Goal: Task Accomplishment & Management: Use online tool/utility

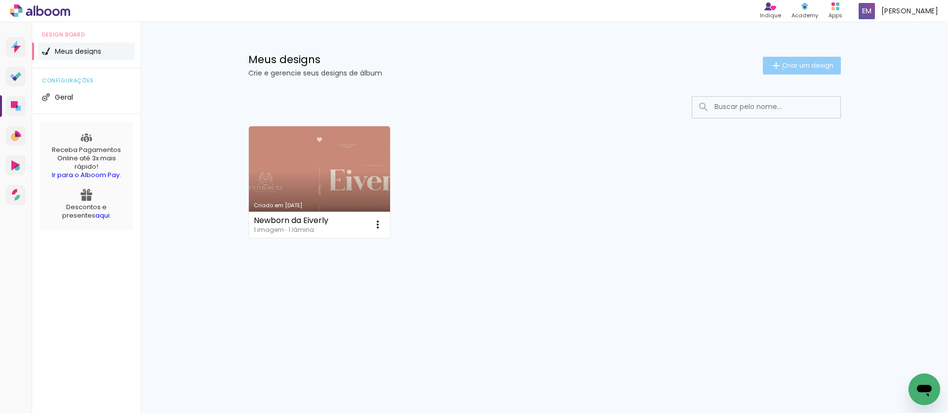
click at [782, 69] on span "Criar um design" at bounding box center [807, 65] width 51 height 6
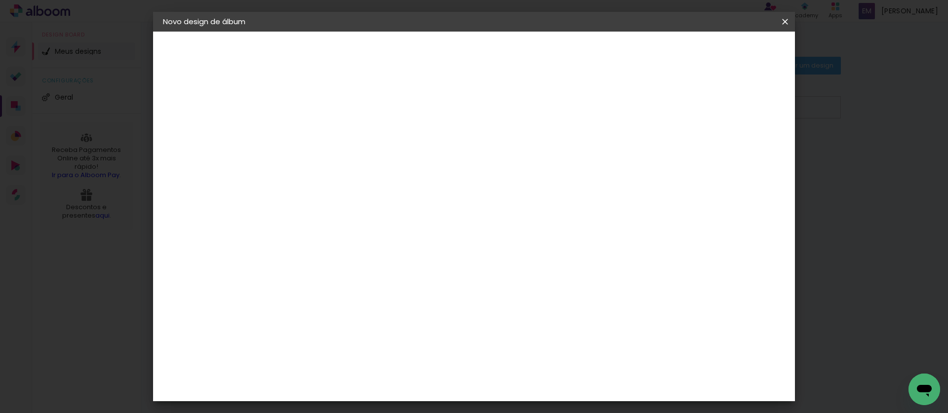
click at [325, 132] on input at bounding box center [325, 132] width 0 height 15
type input "teste"
type paper-input "teste"
click at [0, 0] on slot "Avançar" at bounding box center [0, 0] width 0 height 0
click at [371, 183] on input at bounding box center [350, 188] width 100 height 12
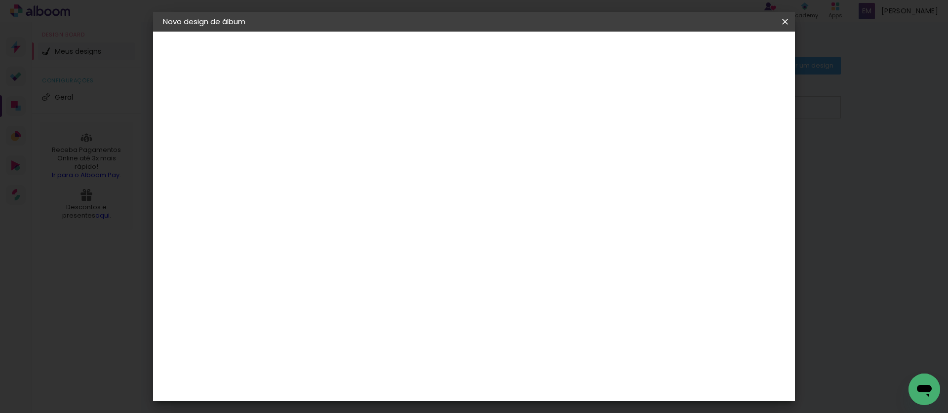
type input "alfa"
type paper-input "alfa"
click at [353, 224] on div "AlfaFotoBook" at bounding box center [344, 223] width 52 height 8
click at [0, 0] on slot "Tamanho Livre" at bounding box center [0, 0] width 0 height 0
click at [370, 224] on div "AlfaFotoBook" at bounding box center [344, 223] width 52 height 8
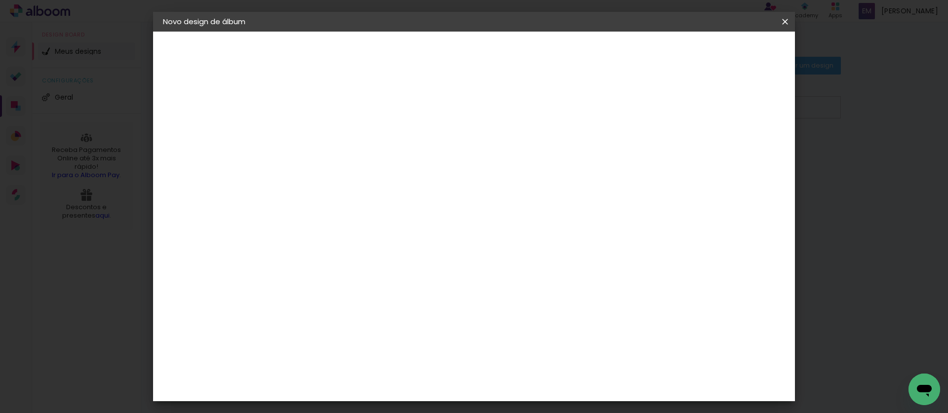
click at [370, 221] on div "AlfaFotoBook" at bounding box center [344, 223] width 52 height 8
click at [343, 221] on div "AlfaFotoBook" at bounding box center [344, 223] width 52 height 8
click at [357, 226] on div "AlfaFotoBook" at bounding box center [344, 223] width 52 height 8
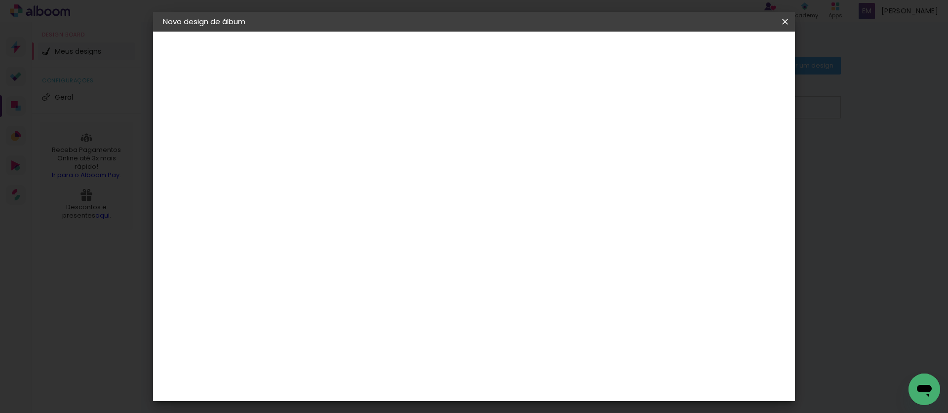
drag, startPoint x: 404, startPoint y: 220, endPoint x: 410, endPoint y: 220, distance: 5.9
click at [370, 220] on div "AlfaFotoBook" at bounding box center [344, 223] width 52 height 8
click at [0, 0] on slot "Avançar" at bounding box center [0, 0] width 0 height 0
click at [428, 385] on span "20 × 20 cm" at bounding box center [409, 398] width 37 height 26
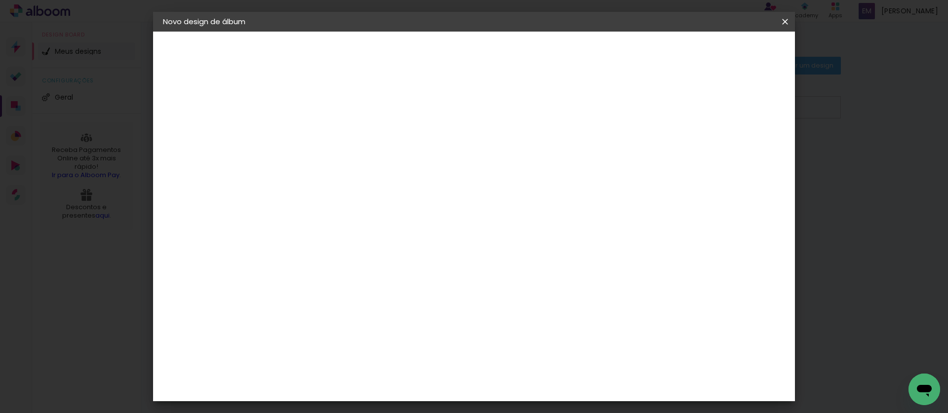
drag, startPoint x: 749, startPoint y: 34, endPoint x: 750, endPoint y: 46, distance: 12.9
click at [500, 34] on header "Modelo Escolha o modelo do álbum. Voltar Avançar" at bounding box center [391, 61] width 219 height 59
click at [0, 0] on slot "Avançar" at bounding box center [0, 0] width 0 height 0
click at [731, 49] on span "Iniciar design" at bounding box center [708, 52] width 45 height 7
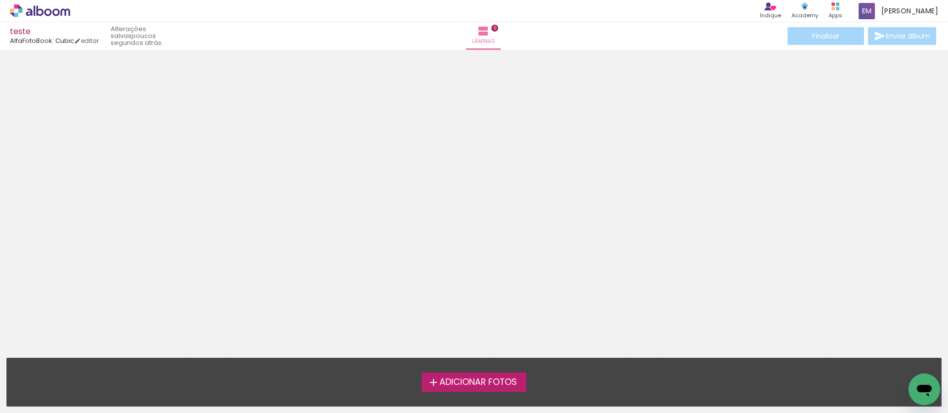
click at [470, 374] on label "Adicionar Fotos" at bounding box center [474, 382] width 105 height 19
click at [0, 0] on input "file" at bounding box center [0, 0] width 0 height 0
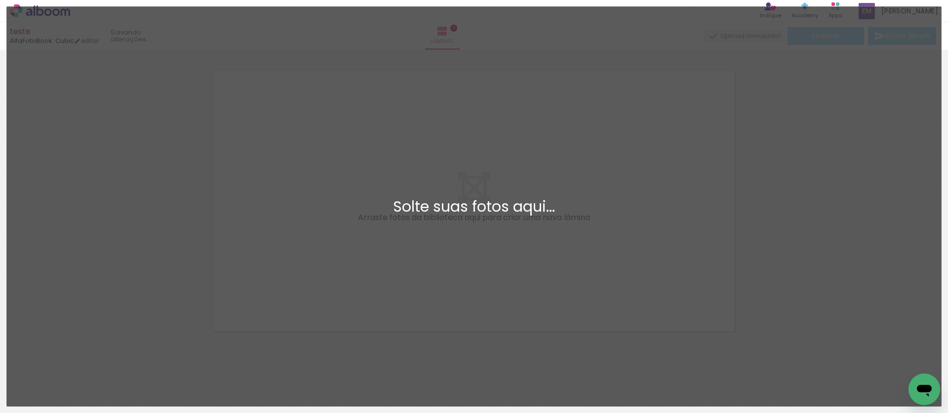
scroll to position [13, 0]
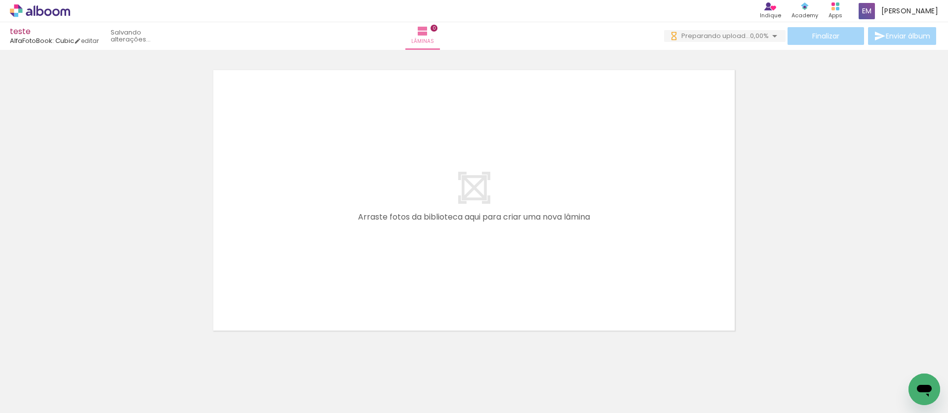
drag, startPoint x: 287, startPoint y: 241, endPoint x: 300, endPoint y: 240, distance: 12.9
click at [289, 241] on quentale-layouter at bounding box center [474, 201] width 530 height 270
drag, startPoint x: 339, startPoint y: 238, endPoint x: 354, endPoint y: 239, distance: 14.8
click at [353, 239] on quentale-layouter at bounding box center [474, 201] width 530 height 270
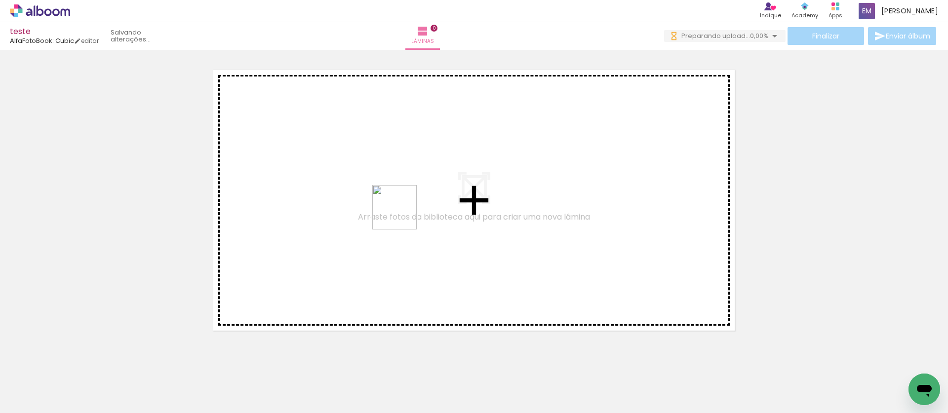
drag, startPoint x: 96, startPoint y: 374, endPoint x: 407, endPoint y: 212, distance: 350.0
click at [407, 212] on quentale-workspace at bounding box center [474, 206] width 948 height 413
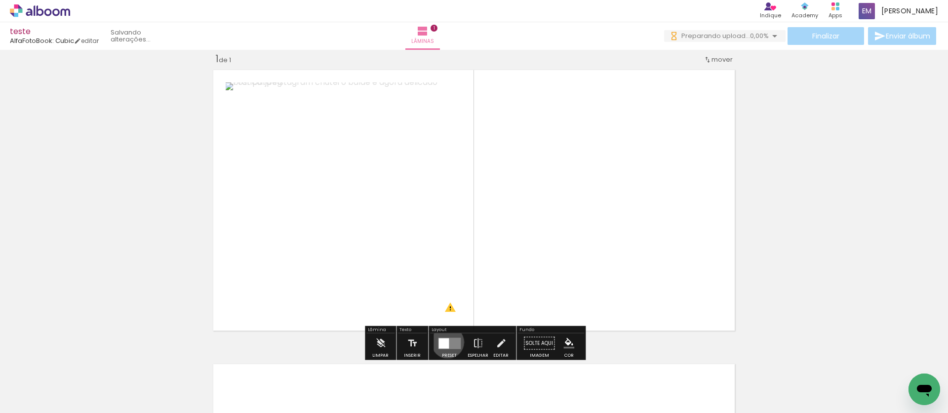
click at [442, 343] on div at bounding box center [444, 343] width 10 height 10
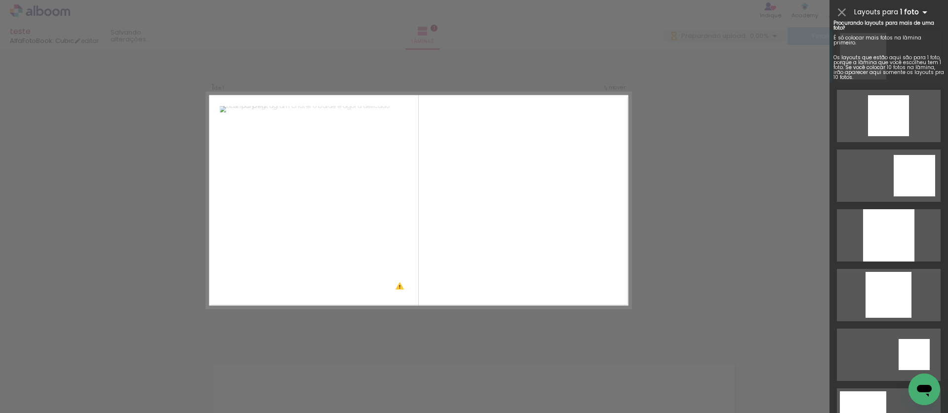
click at [915, 11] on b "1 foto" at bounding box center [915, 11] width 31 height 9
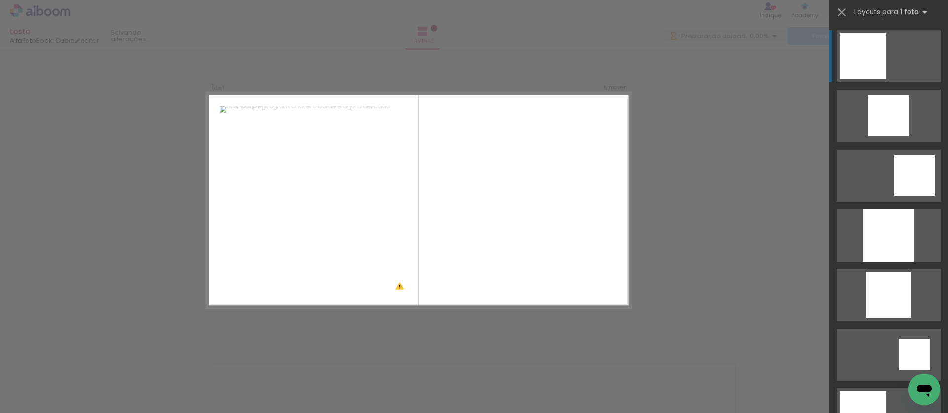
click at [728, 114] on div "Confirmar Cancelar" at bounding box center [474, 343] width 948 height 612
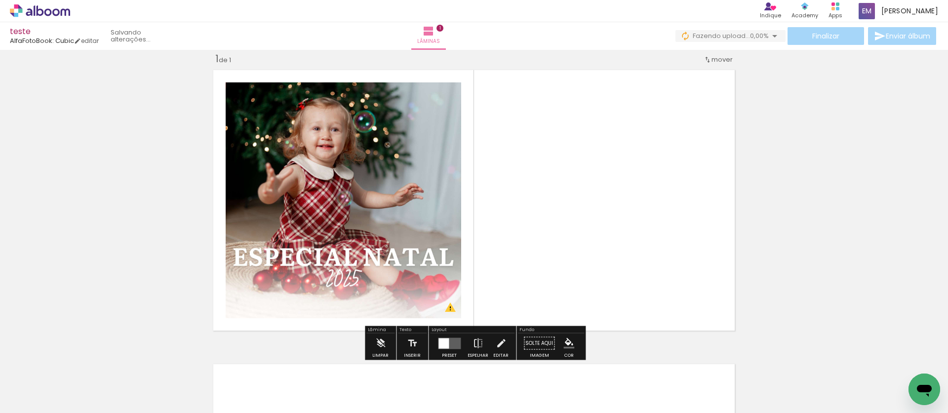
click at [168, 167] on div "Inserir lâmina 1 de 1 O Designbox precisará aumentar a sua imagem em 195% para …" at bounding box center [474, 335] width 948 height 589
click at [36, 380] on input "Todas as fotos" at bounding box center [28, 383] width 38 height 8
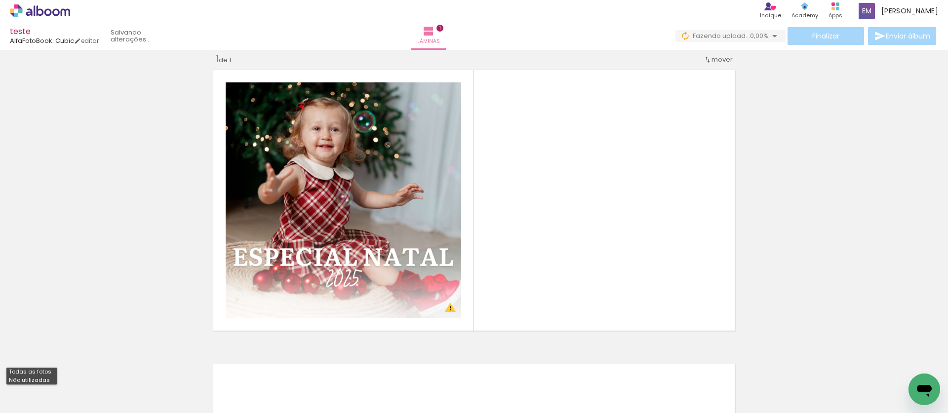
drag, startPoint x: 172, startPoint y: 377, endPoint x: 246, endPoint y: 302, distance: 105.5
click at [81, 377] on iron-horizontal-list at bounding box center [71, 383] width 20 height 62
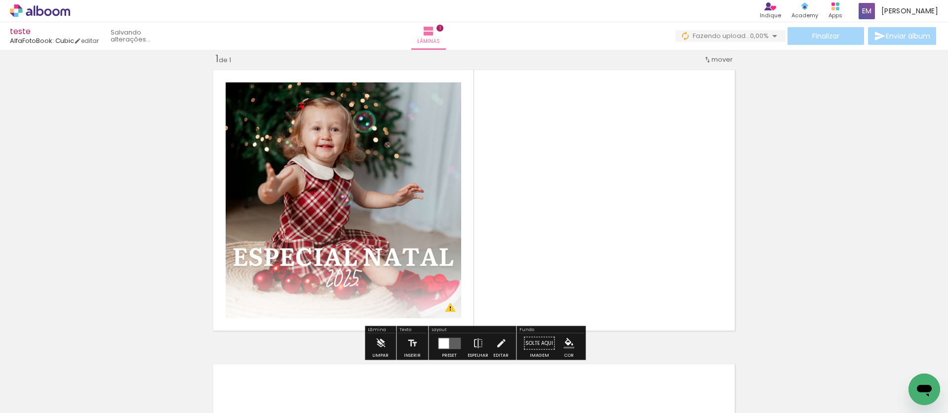
click at [445, 203] on quentale-photo at bounding box center [344, 200] width 236 height 236
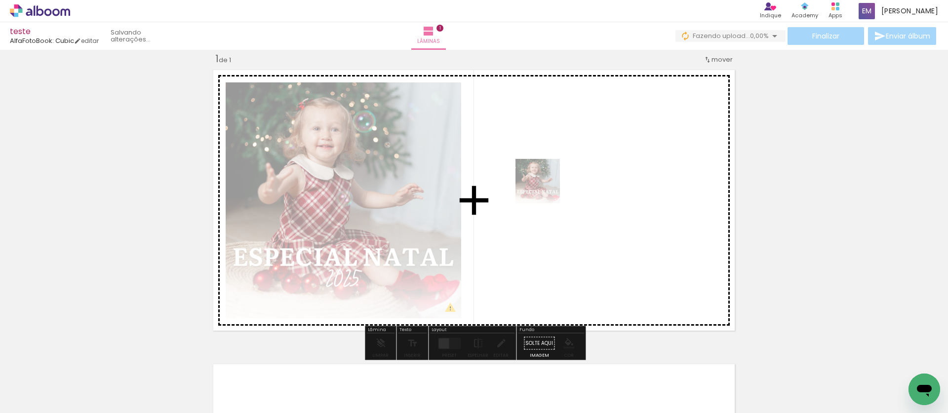
drag, startPoint x: 101, startPoint y: 377, endPoint x: 546, endPoint y: 188, distance: 483.8
click at [546, 188] on quentale-workspace at bounding box center [474, 206] width 948 height 413
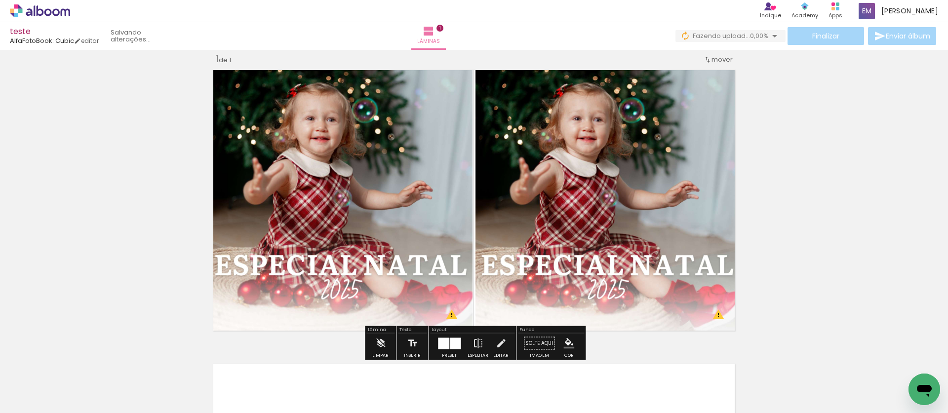
drag, startPoint x: 769, startPoint y: 228, endPoint x: 753, endPoint y: 229, distance: 15.8
click at [753, 229] on div "Inserir lâmina 1 de 1 O Designbox precisará aumentar a sua imagem em 222% para …" at bounding box center [474, 335] width 948 height 589
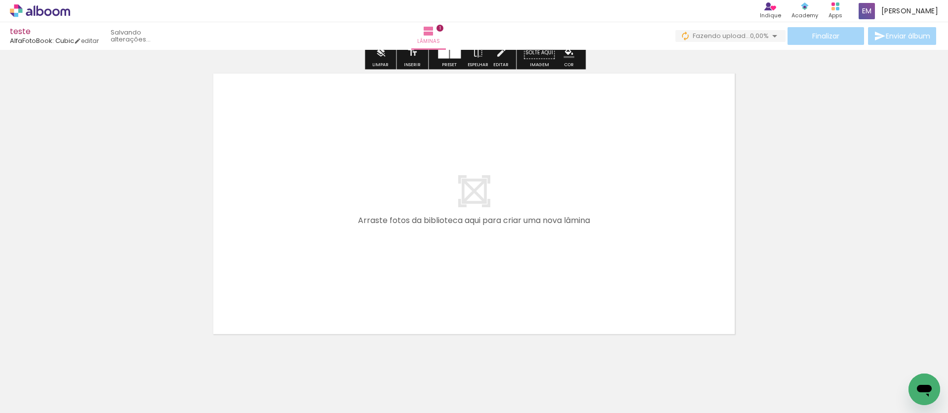
scroll to position [326, 0]
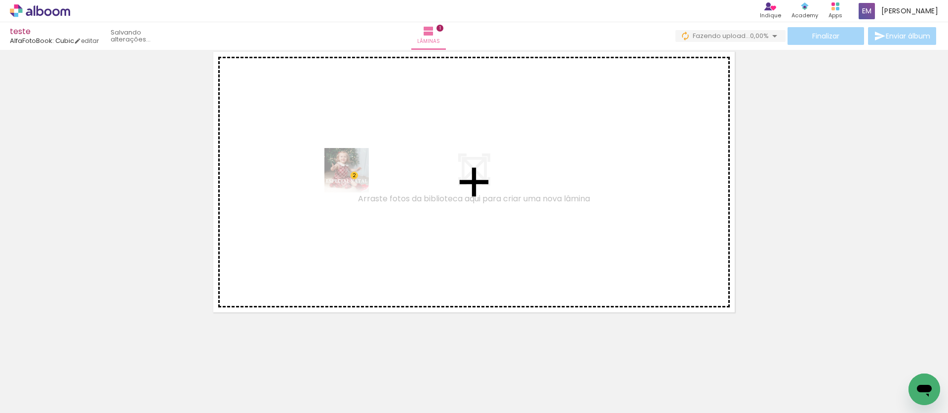
drag, startPoint x: 116, startPoint y: 368, endPoint x: 354, endPoint y: 178, distance: 305.4
click at [354, 178] on quentale-workspace at bounding box center [474, 206] width 948 height 413
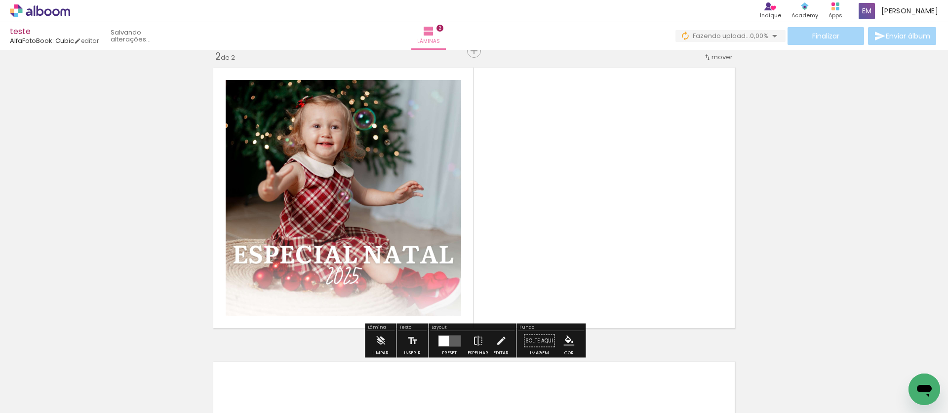
scroll to position [307, 0]
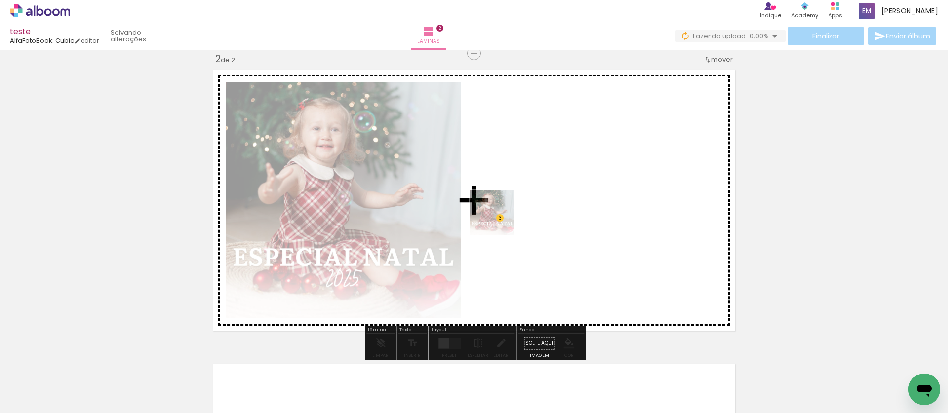
click at [505, 218] on quentale-workspace at bounding box center [474, 206] width 948 height 413
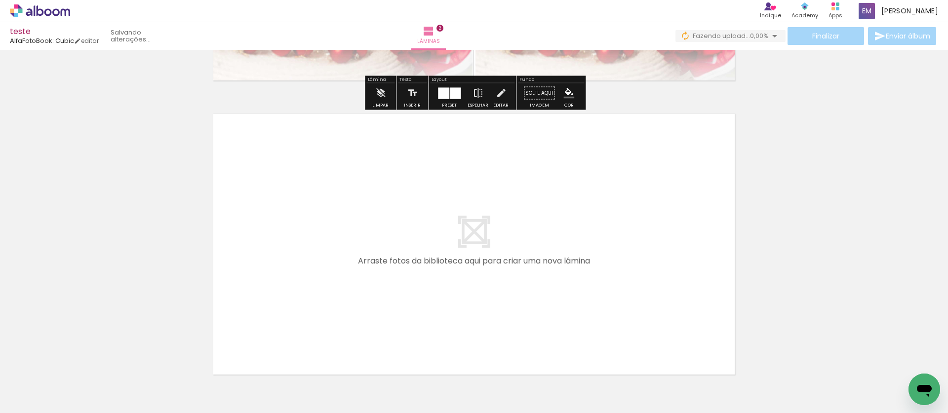
scroll to position [620, 0]
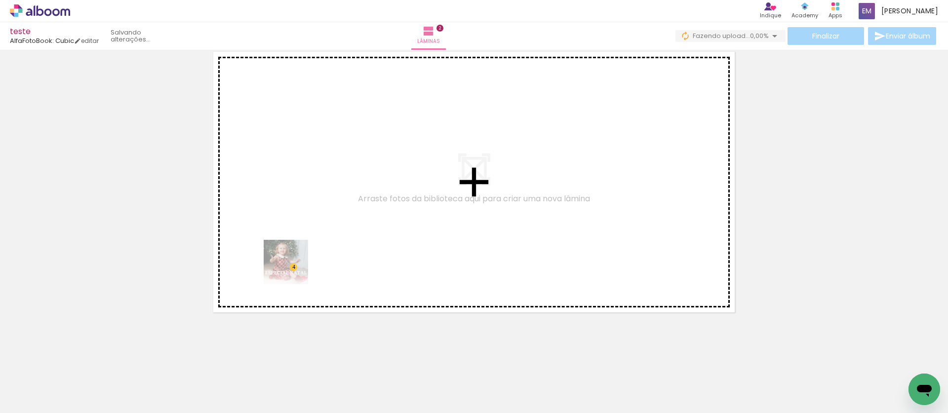
drag, startPoint x: 117, startPoint y: 391, endPoint x: 356, endPoint y: 217, distance: 295.6
click at [364, 213] on quentale-workspace at bounding box center [474, 206] width 948 height 413
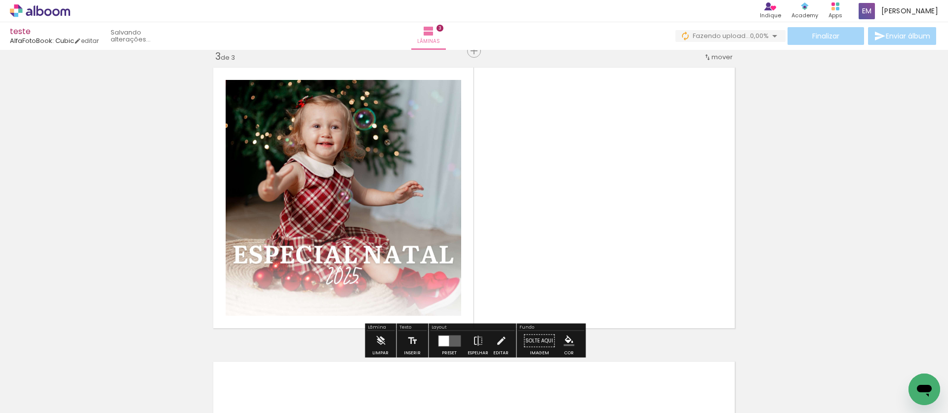
scroll to position [602, 0]
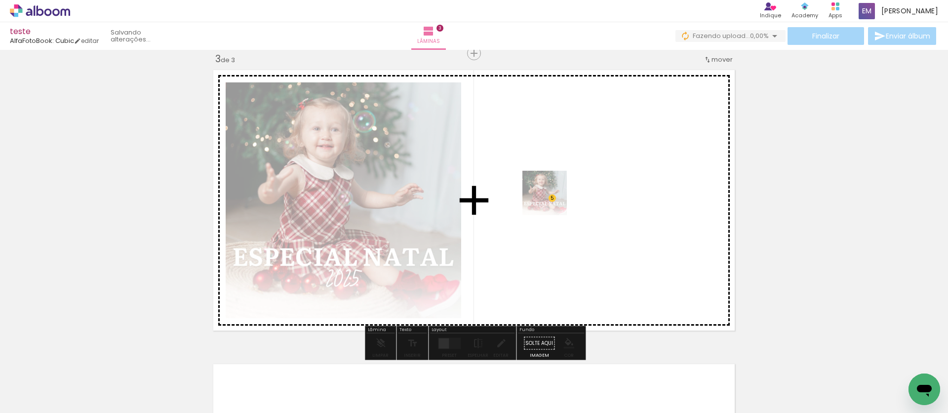
click at [552, 201] on quentale-workspace at bounding box center [474, 206] width 948 height 413
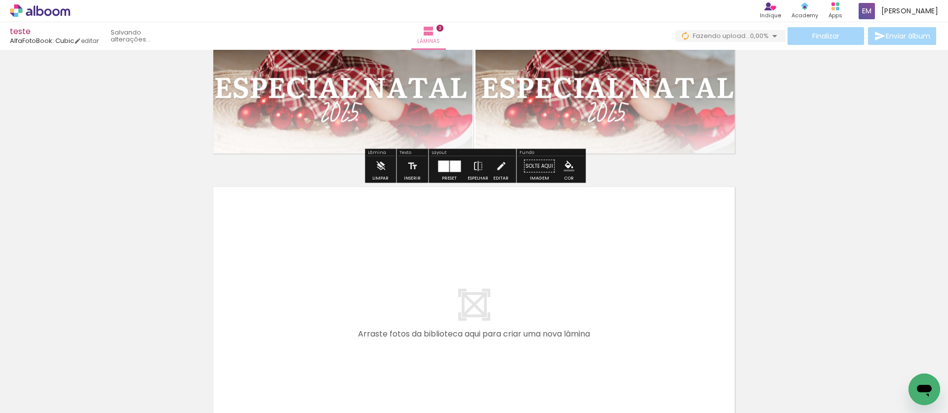
scroll to position [914, 0]
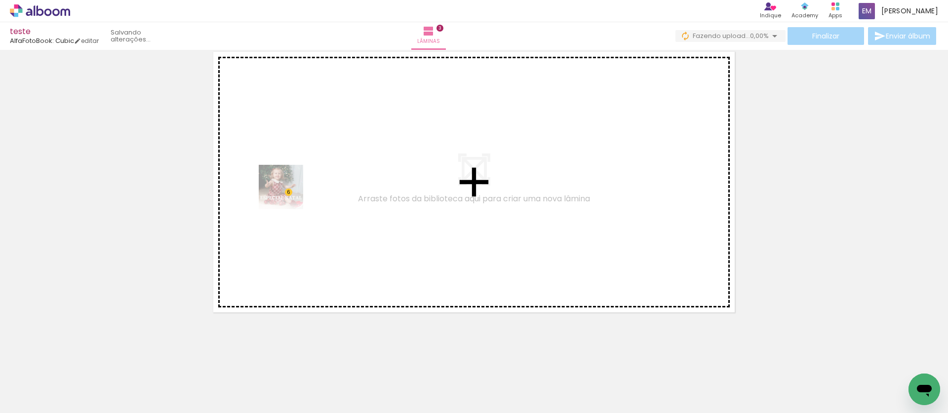
drag, startPoint x: 101, startPoint y: 367, endPoint x: 291, endPoint y: 194, distance: 258.0
click at [289, 194] on quentale-workspace at bounding box center [474, 206] width 948 height 413
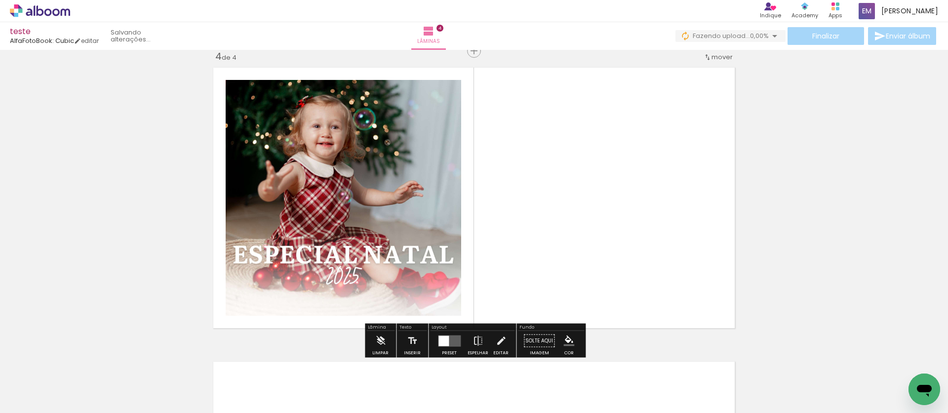
scroll to position [896, 0]
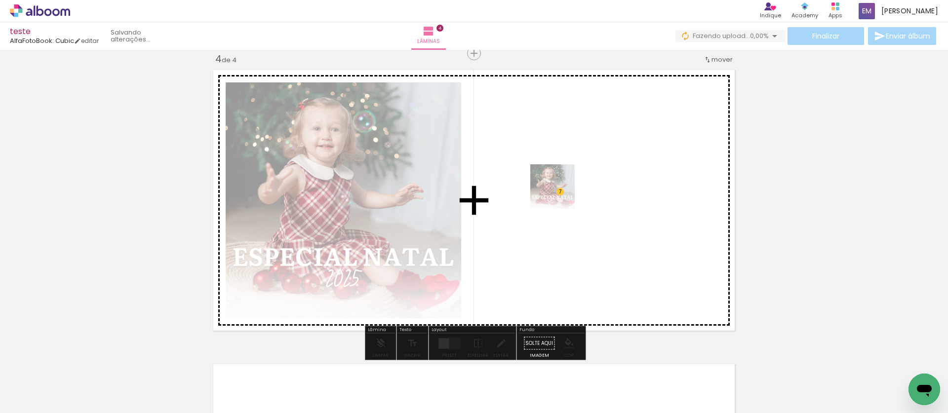
click at [560, 194] on quentale-workspace at bounding box center [474, 206] width 948 height 413
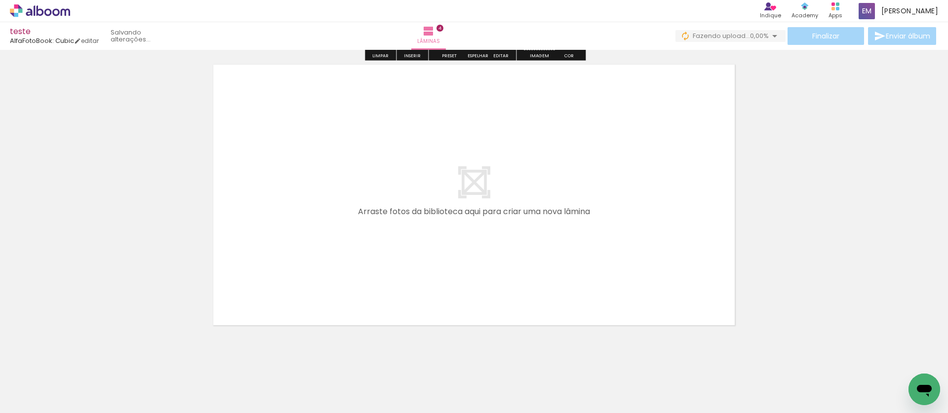
scroll to position [1209, 0]
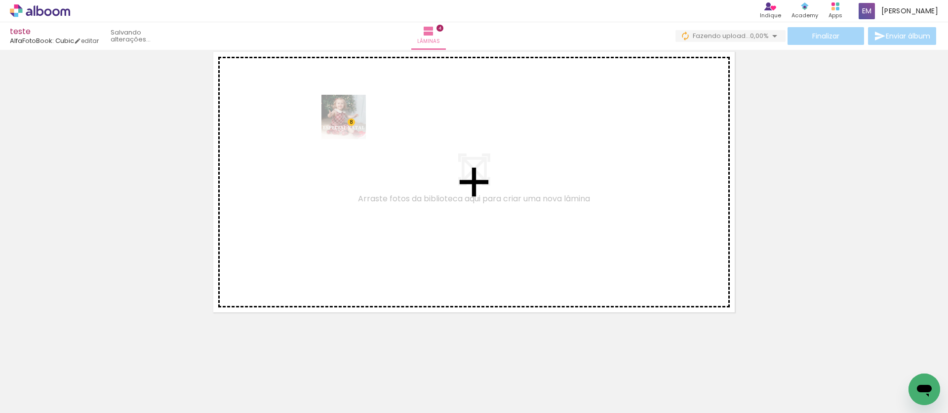
drag, startPoint x: 115, startPoint y: 368, endPoint x: 352, endPoint y: 127, distance: 337.8
click at [351, 124] on quentale-workspace at bounding box center [474, 206] width 948 height 413
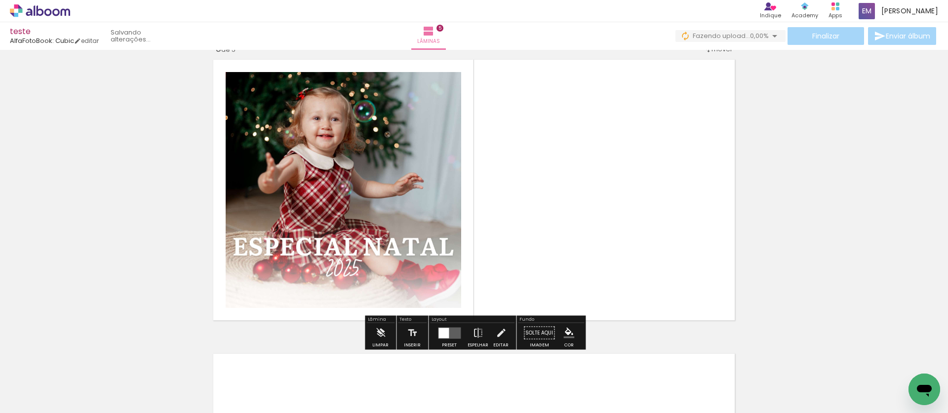
scroll to position [1190, 0]
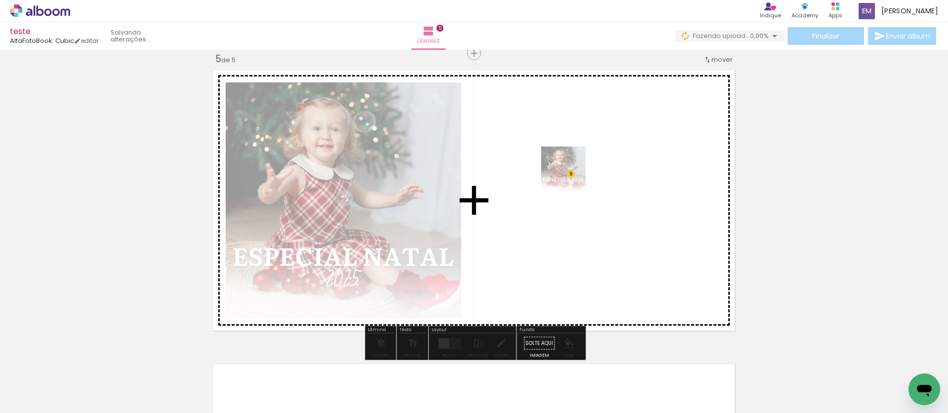
click at [568, 178] on quentale-workspace at bounding box center [474, 206] width 948 height 413
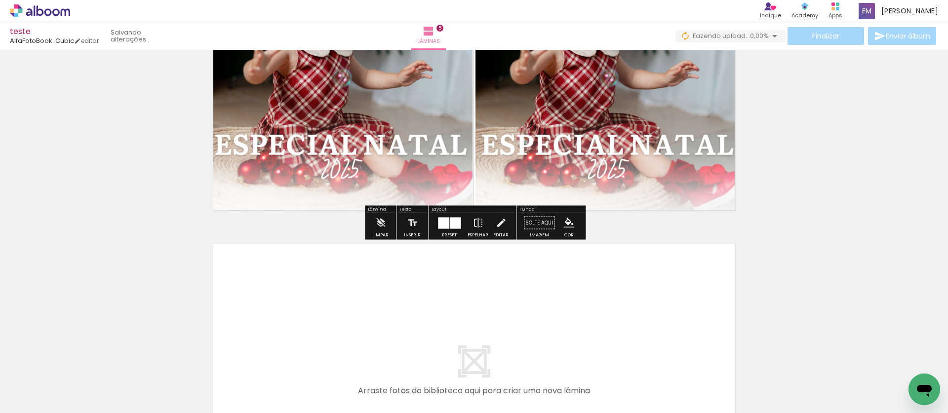
scroll to position [1503, 0]
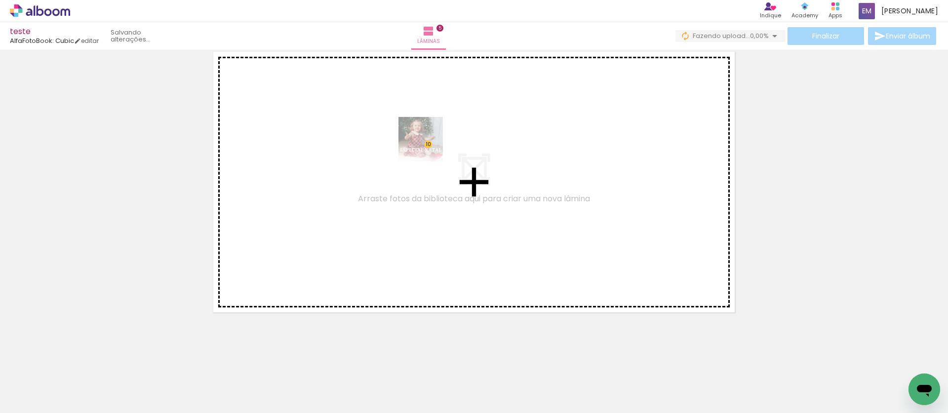
drag, startPoint x: 116, startPoint y: 385, endPoint x: 423, endPoint y: 150, distance: 386.9
click at [432, 144] on quentale-workspace at bounding box center [474, 206] width 948 height 413
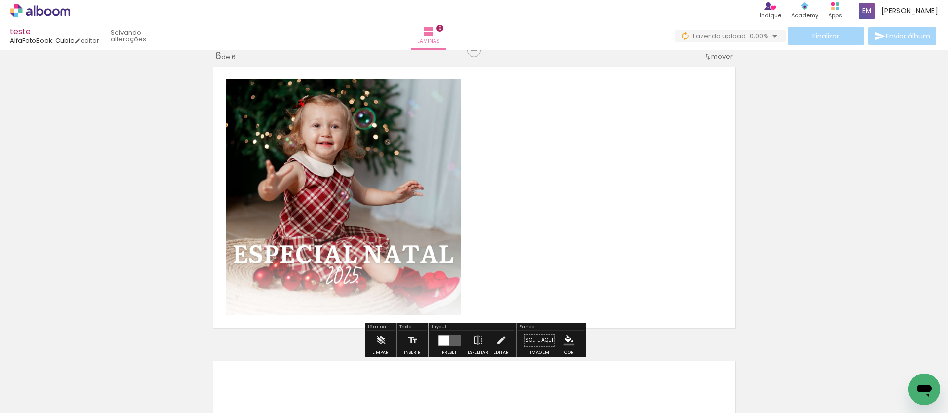
scroll to position [1485, 0]
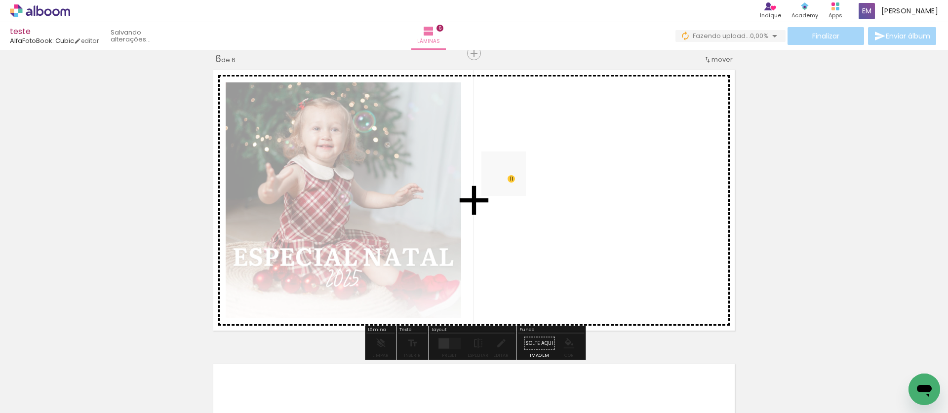
drag, startPoint x: 109, startPoint y: 387, endPoint x: 521, endPoint y: 181, distance: 460.6
click at [521, 181] on quentale-workspace at bounding box center [474, 206] width 948 height 413
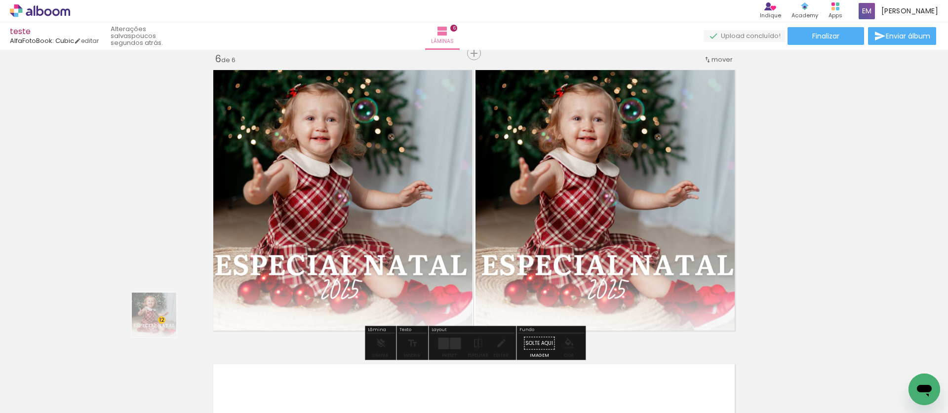
drag, startPoint x: 141, startPoint y: 341, endPoint x: 366, endPoint y: 204, distance: 263.3
click at [367, 204] on quentale-workspace at bounding box center [474, 206] width 948 height 413
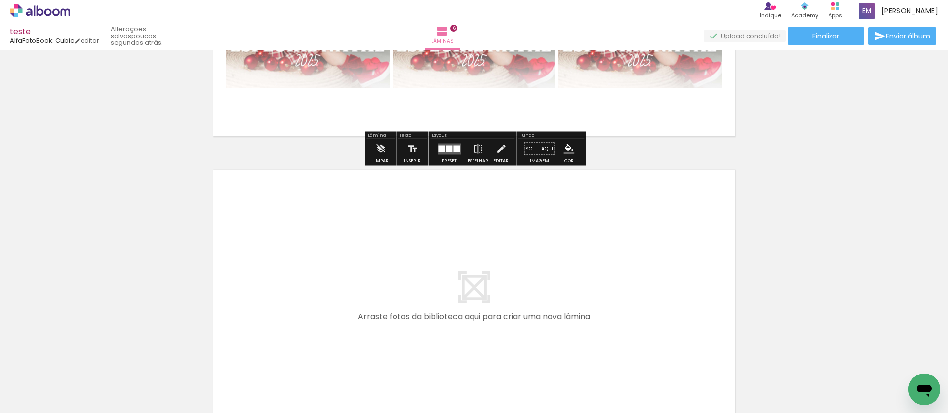
scroll to position [1745, 0]
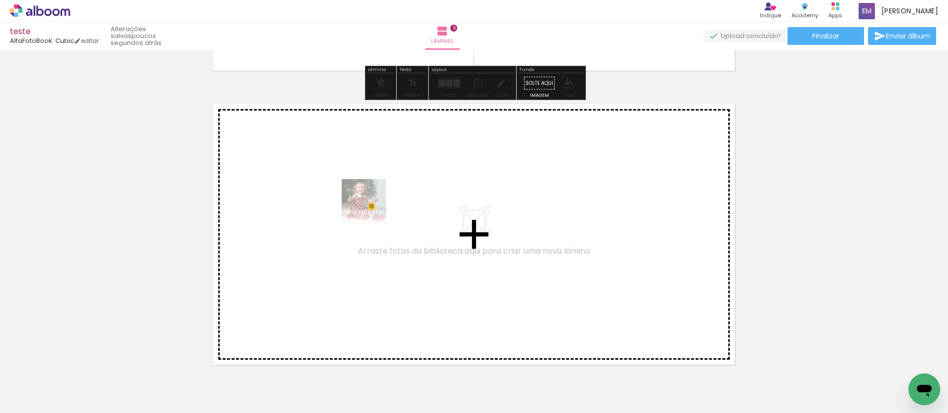
click at [371, 208] on quentale-workspace at bounding box center [474, 206] width 948 height 413
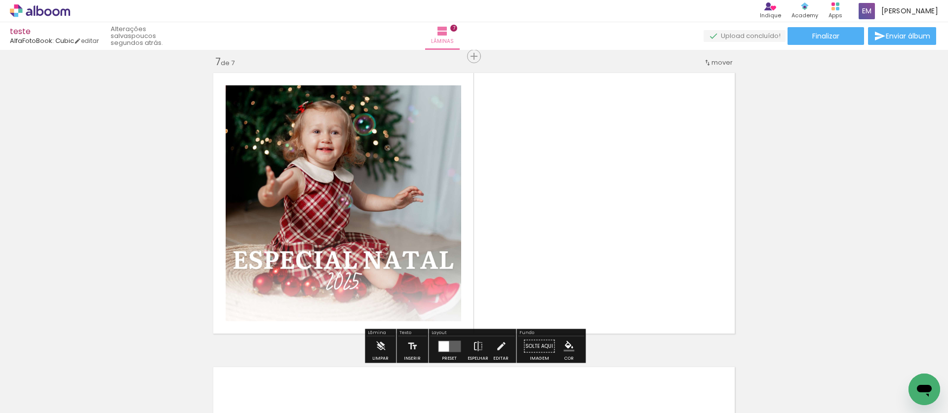
scroll to position [1779, 0]
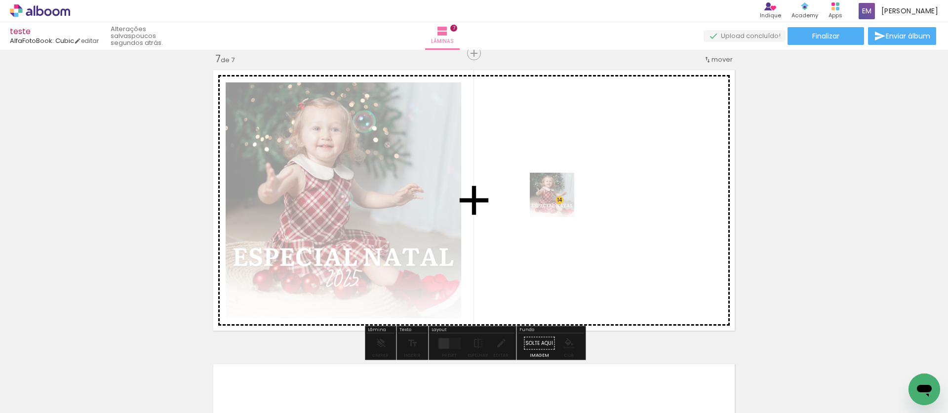
click at [618, 188] on quentale-workspace at bounding box center [474, 206] width 948 height 413
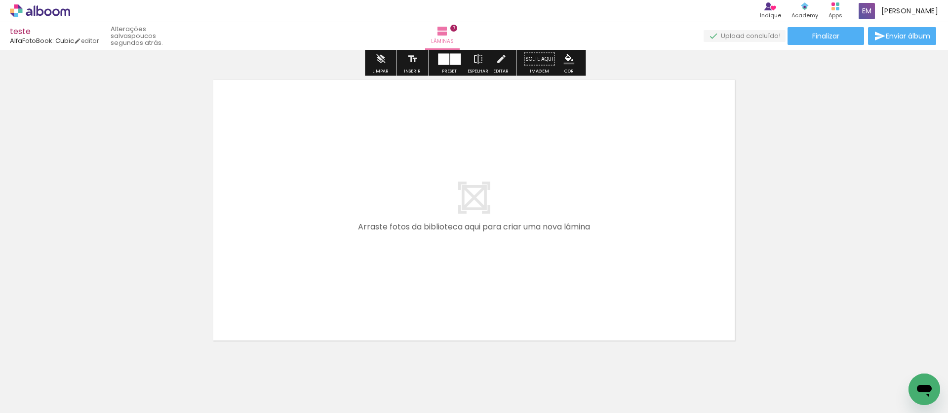
scroll to position [2092, 0]
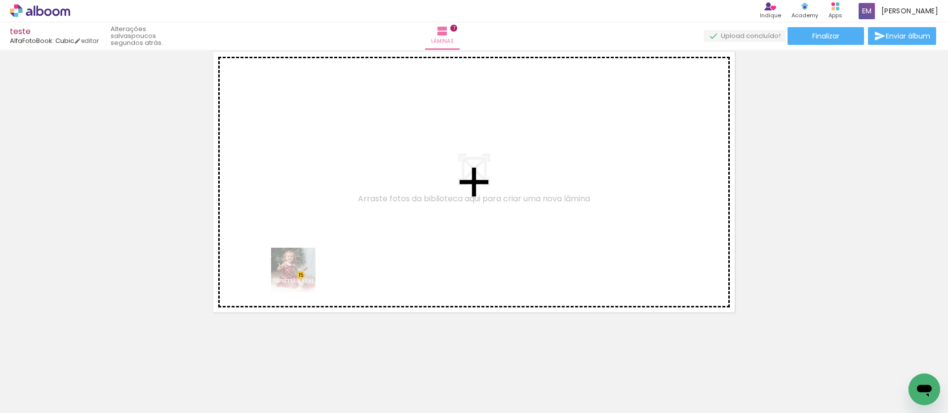
drag, startPoint x: 226, startPoint y: 321, endPoint x: 377, endPoint y: 215, distance: 184.0
click at [377, 215] on quentale-workspace at bounding box center [474, 206] width 948 height 413
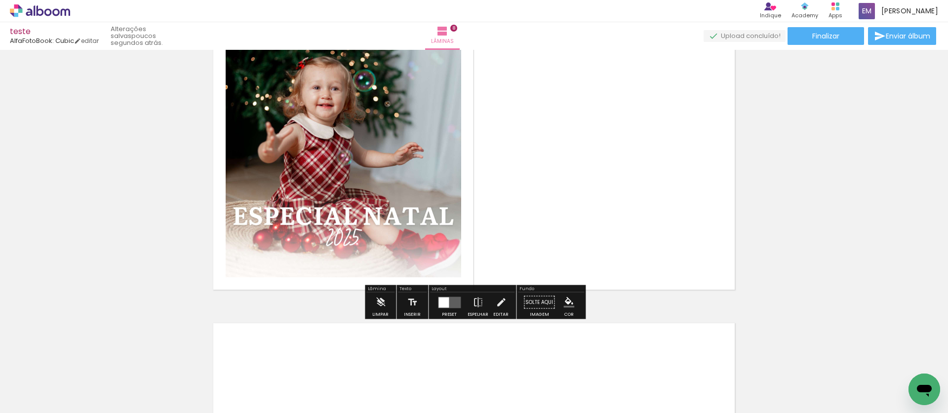
scroll to position [2136, 0]
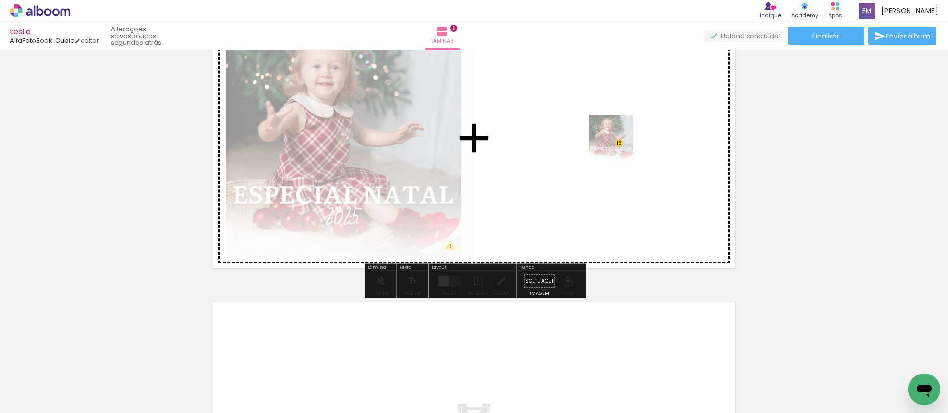
drag, startPoint x: 111, startPoint y: 372, endPoint x: 619, endPoint y: 145, distance: 556.1
click at [619, 145] on quentale-workspace at bounding box center [474, 206] width 948 height 413
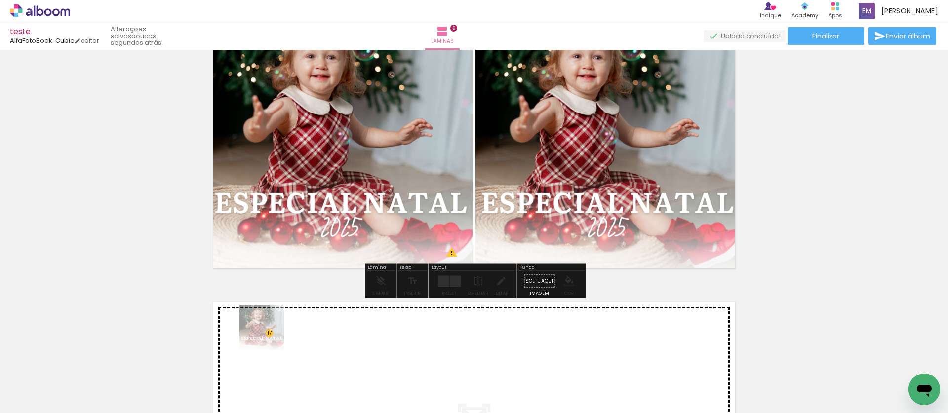
drag, startPoint x: 91, startPoint y: 378, endPoint x: 269, endPoint y: 335, distance: 183.4
click at [269, 335] on quentale-workspace at bounding box center [474, 206] width 948 height 413
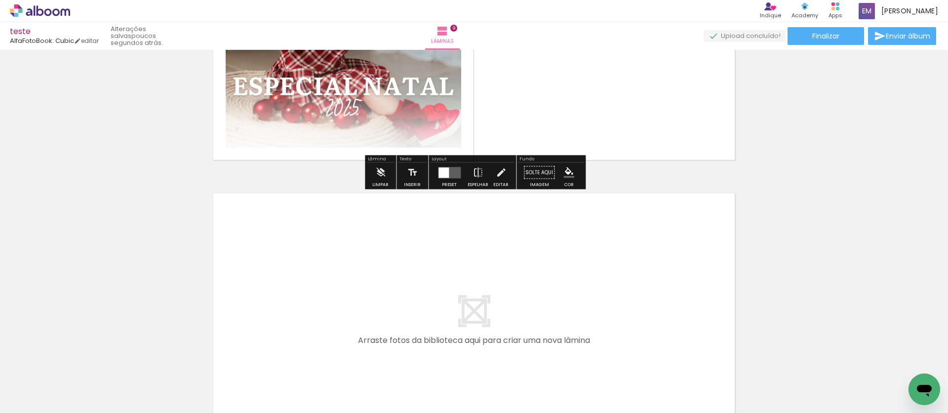
scroll to position [2585, 0]
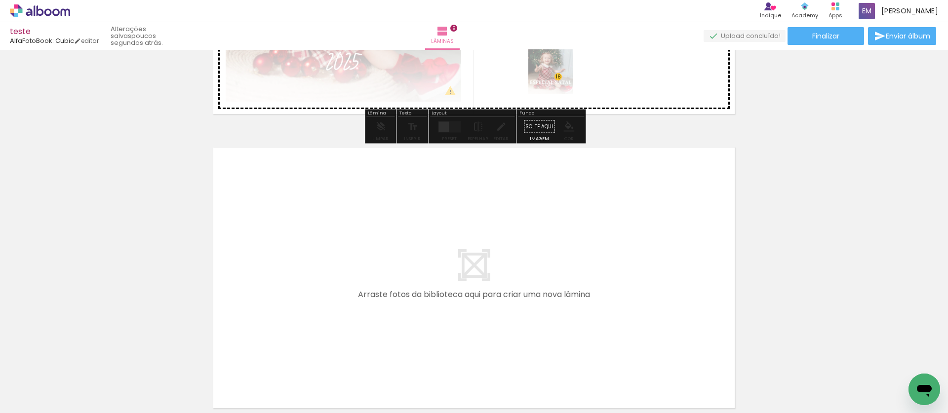
click at [559, 78] on quentale-workspace at bounding box center [474, 206] width 948 height 413
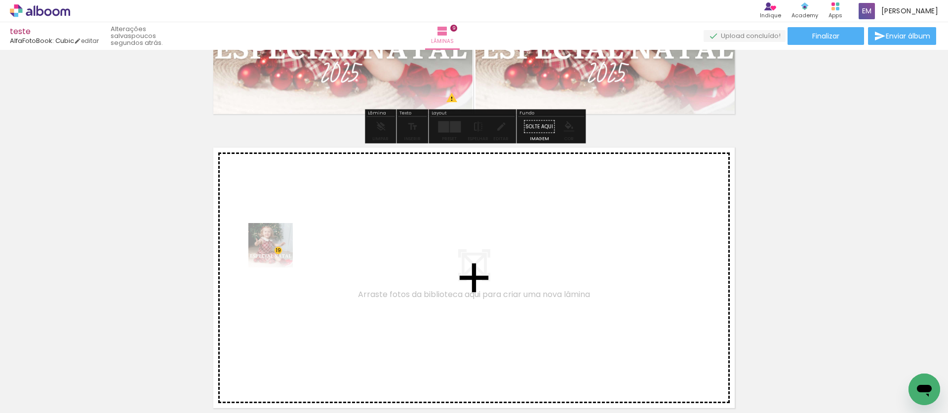
drag, startPoint x: 109, startPoint y: 366, endPoint x: 278, endPoint y: 253, distance: 203.3
click at [278, 253] on quentale-workspace at bounding box center [474, 206] width 948 height 413
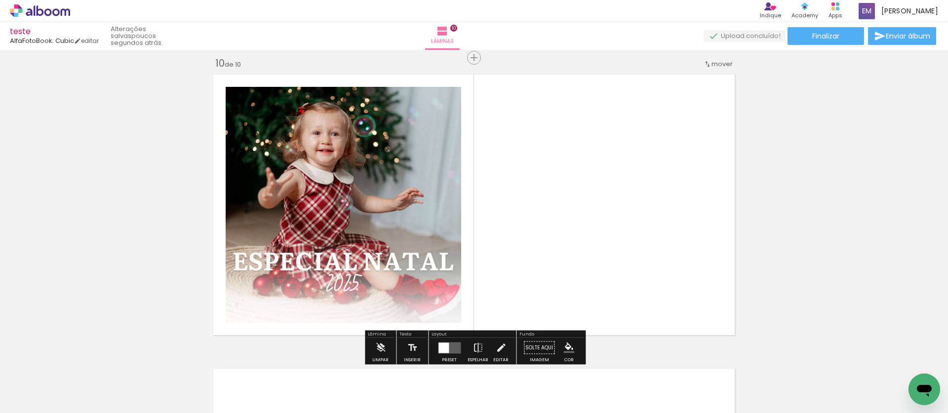
scroll to position [2662, 0]
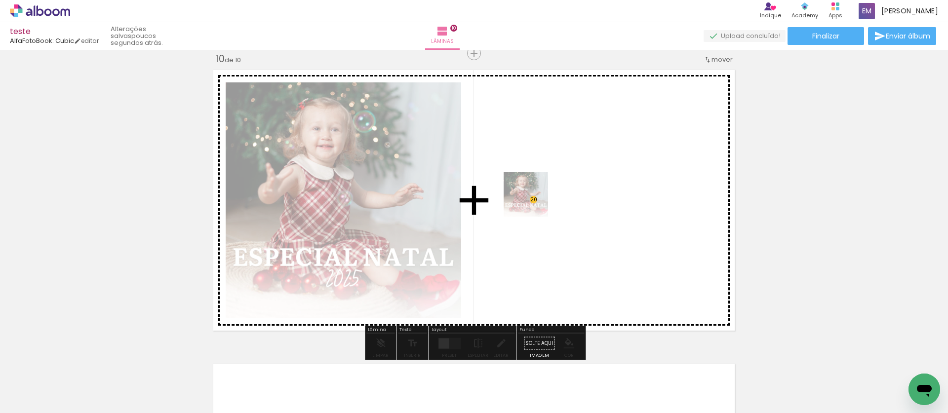
click at [550, 201] on quentale-workspace at bounding box center [474, 206] width 948 height 413
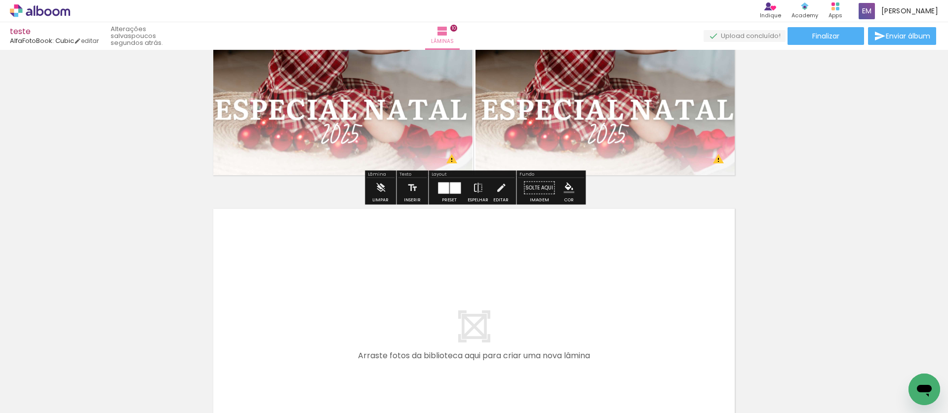
scroll to position [2844, 0]
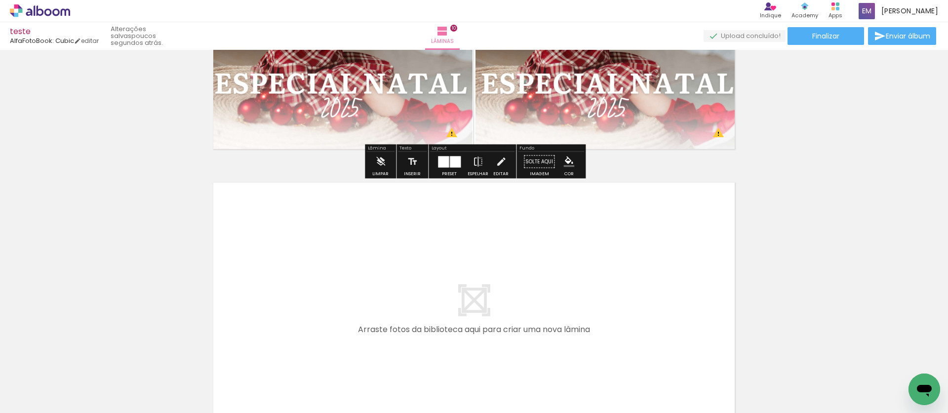
click at [703, 202] on quentale-layouter at bounding box center [474, 313] width 530 height 270
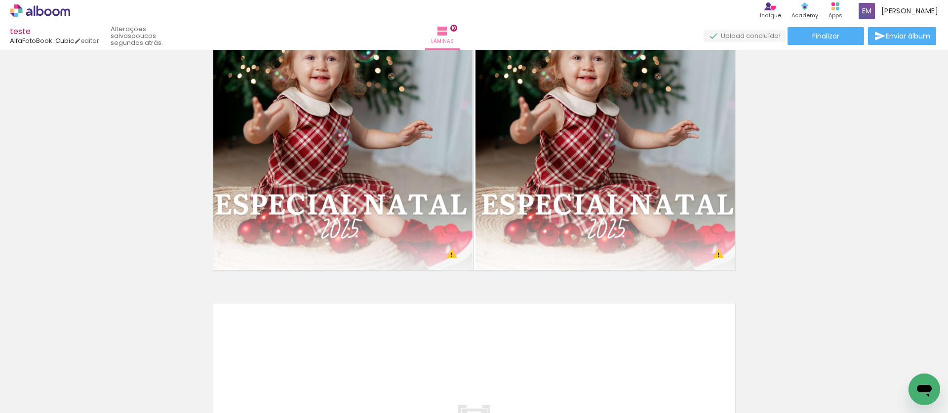
scroll to position [2723, 0]
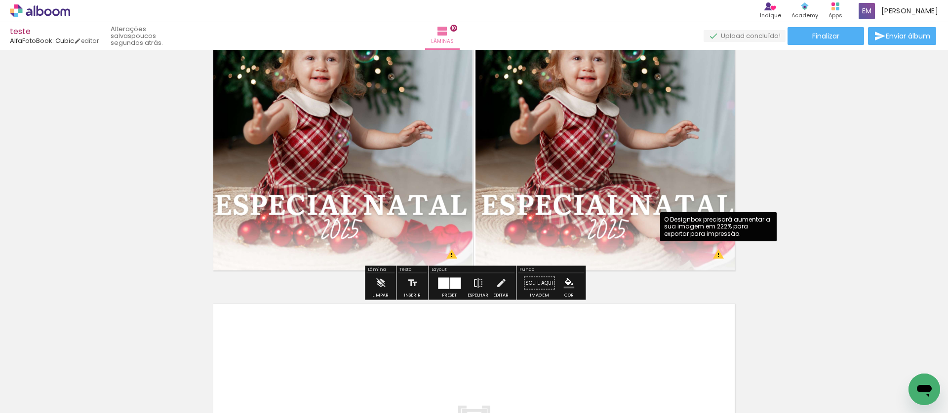
click at [719, 260] on quentale-photo at bounding box center [608, 140] width 264 height 270
click at [720, 258] on quentale-photo at bounding box center [608, 140] width 264 height 270
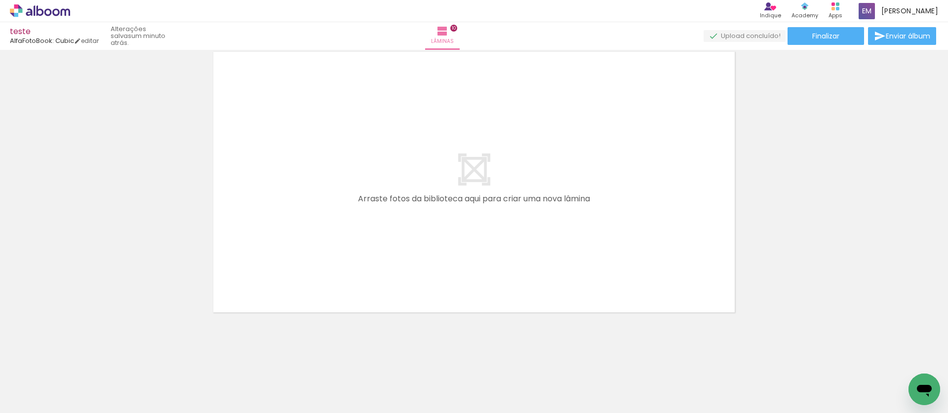
click at [590, 203] on quentale-layouter at bounding box center [474, 182] width 530 height 270
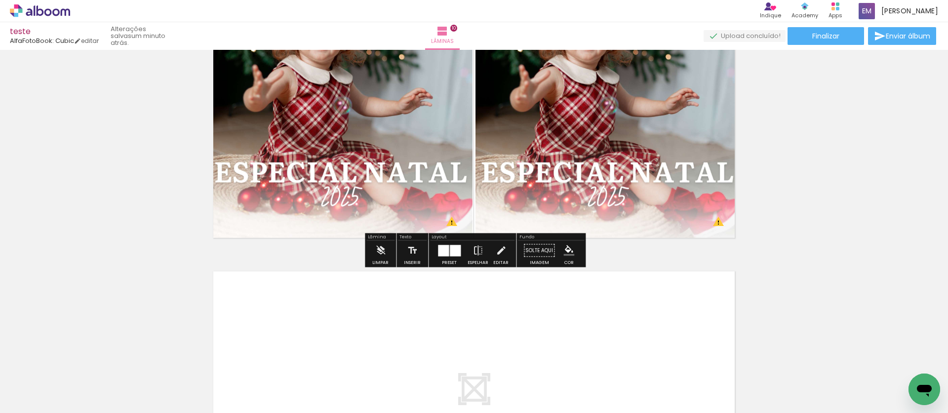
scroll to position [2757, 0]
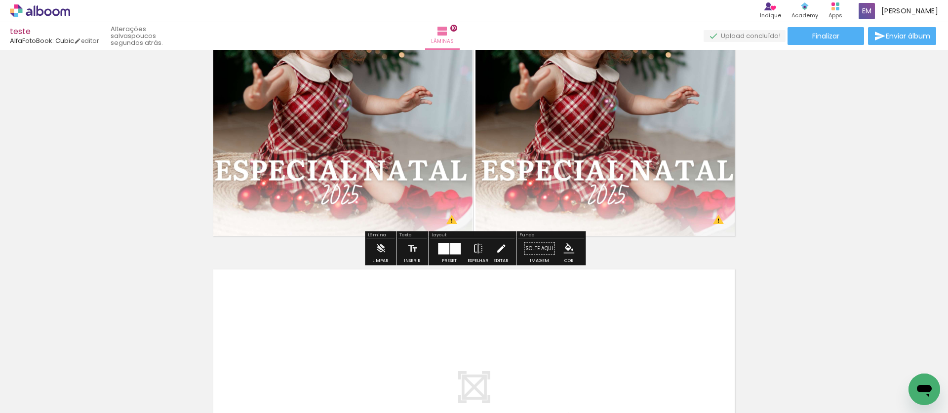
click at [498, 253] on iron-icon at bounding box center [501, 249] width 11 height 20
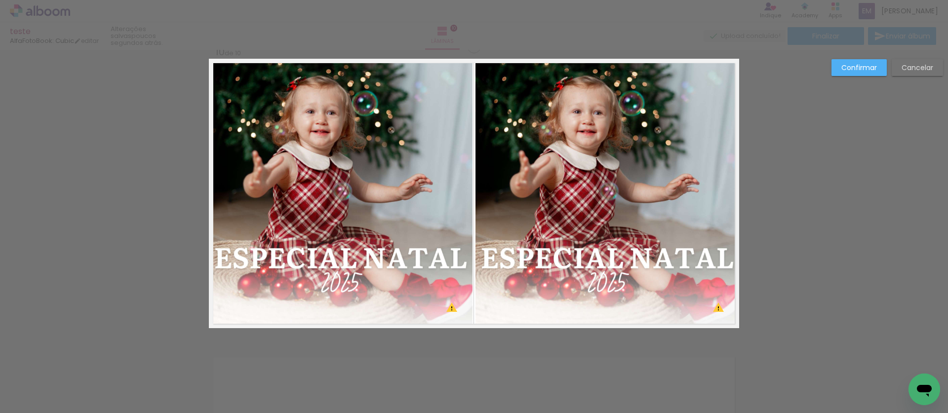
scroll to position [2662, 0]
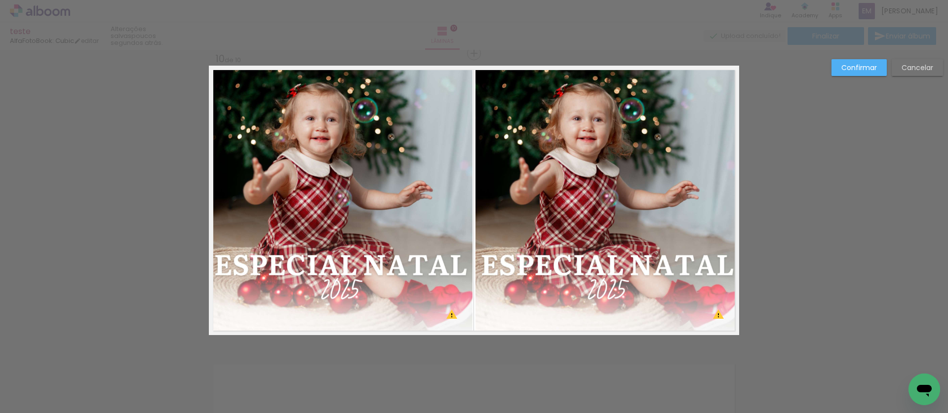
click at [866, 77] on div "Confirmar Cancelar" at bounding box center [885, 71] width 117 height 24
click at [0, 0] on slot "Confirmar" at bounding box center [0, 0] width 0 height 0
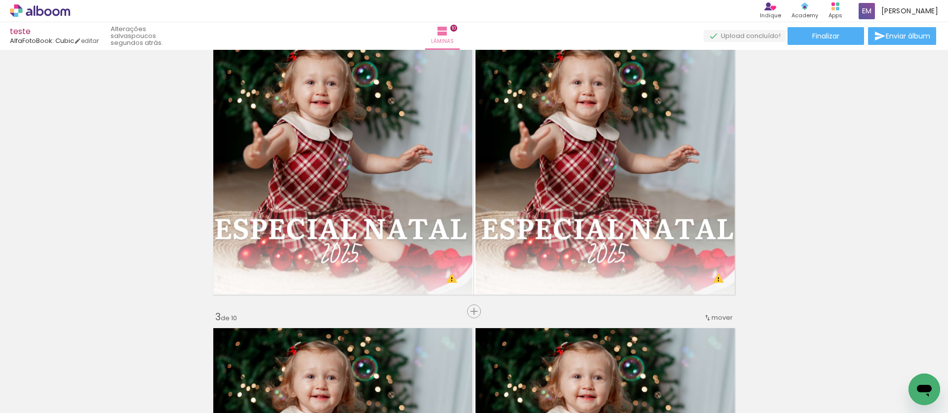
scroll to position [0, 0]
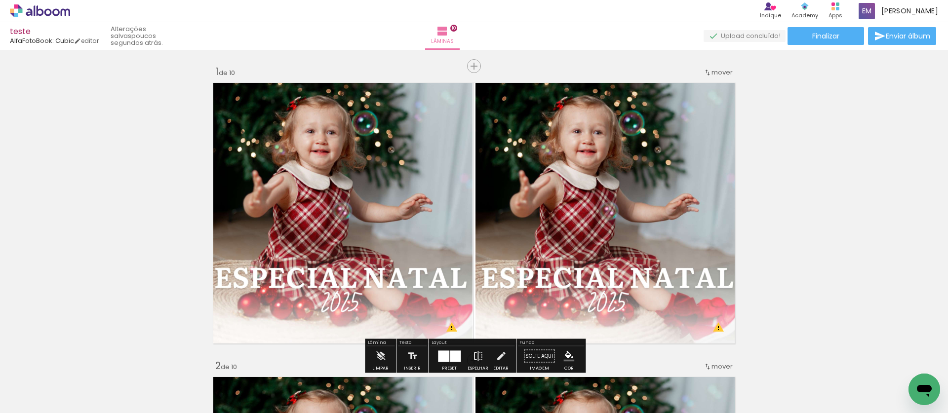
click at [310, 178] on quentale-photo at bounding box center [341, 214] width 264 height 270
click at [472, 64] on span "Inserir lâmina" at bounding box center [478, 66] width 39 height 6
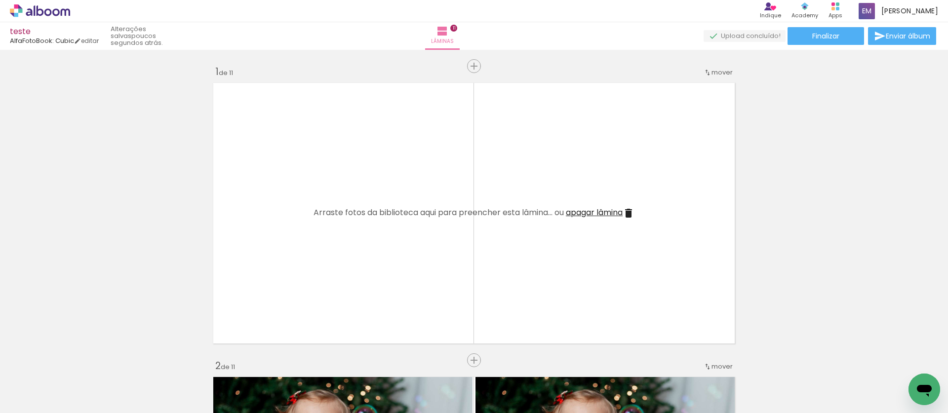
click at [521, 103] on quentale-layouter at bounding box center [474, 214] width 530 height 270
click at [555, 140] on quentale-layouter at bounding box center [474, 214] width 530 height 270
click at [623, 213] on span "apagar lâmina" at bounding box center [594, 212] width 57 height 11
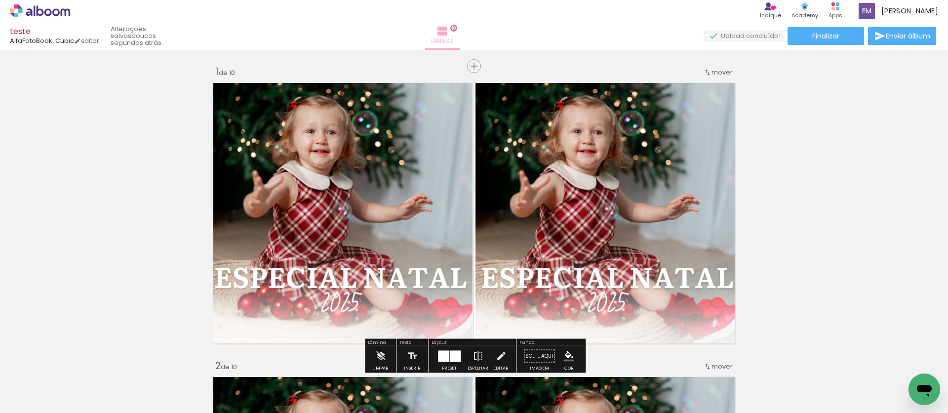
click at [460, 32] on paper-button "Lâminas 10" at bounding box center [442, 36] width 35 height 28
click at [448, 31] on iron-icon at bounding box center [443, 31] width 12 height 12
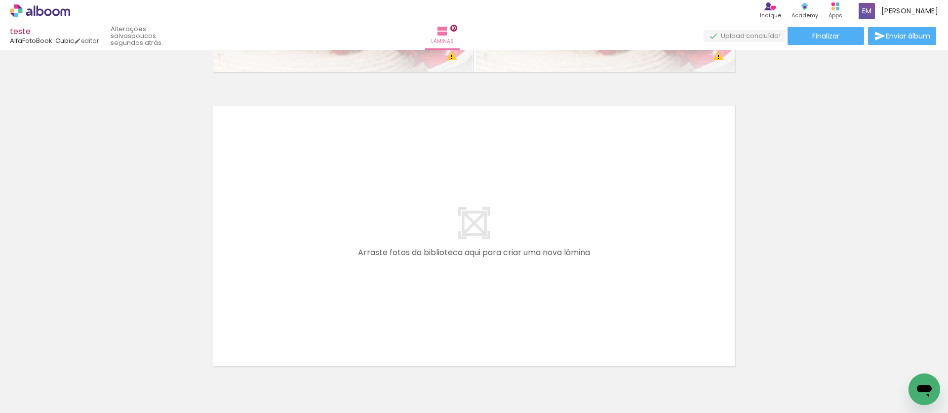
scroll to position [2975, 0]
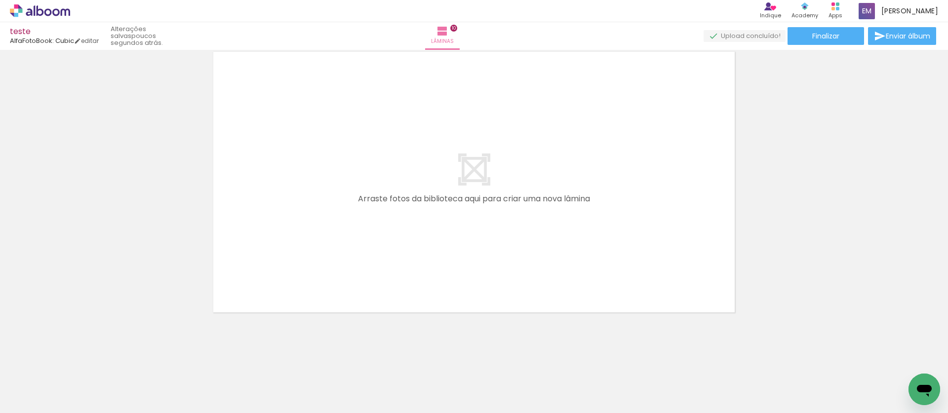
click at [81, 389] on iron-horizontal-list at bounding box center [71, 383] width 20 height 62
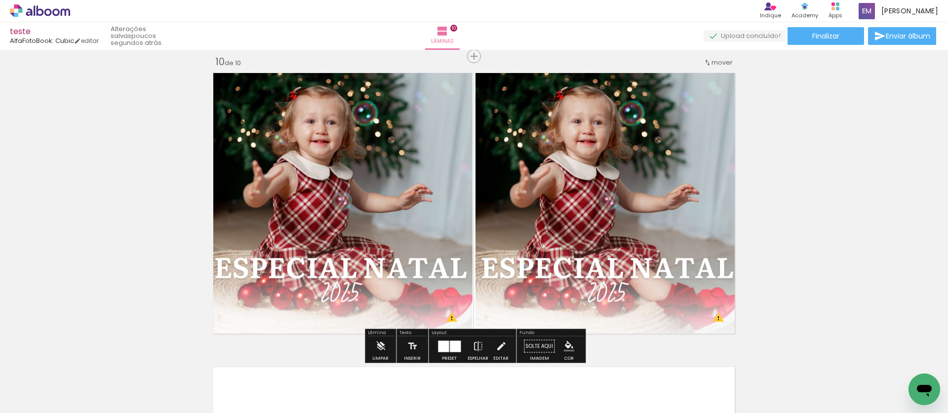
scroll to position [2633, 0]
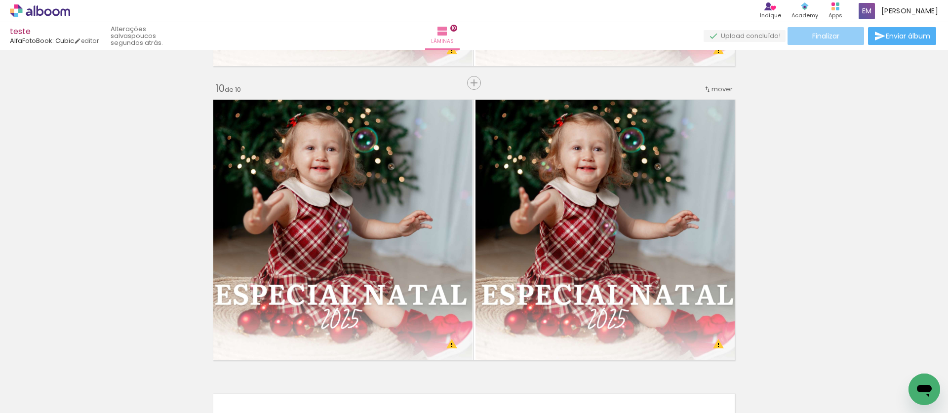
click at [855, 37] on paper-button "Finalizar" at bounding box center [826, 36] width 77 height 18
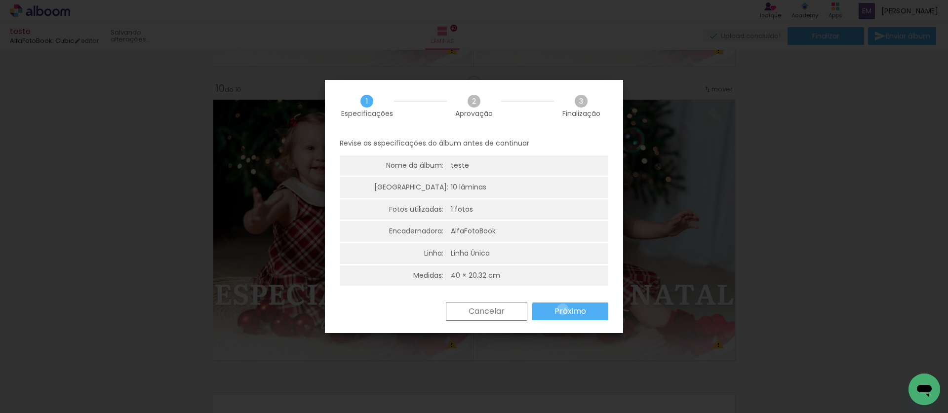
click at [0, 0] on slot "Próximo" at bounding box center [0, 0] width 0 height 0
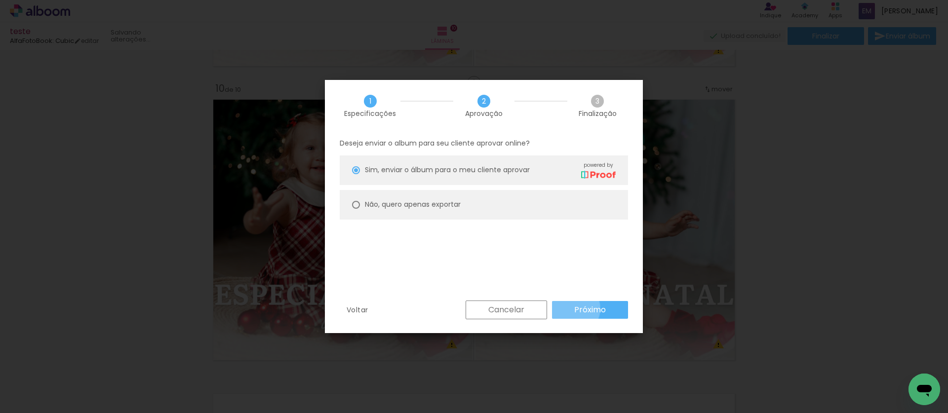
click at [0, 0] on slot "Próximo" at bounding box center [0, 0] width 0 height 0
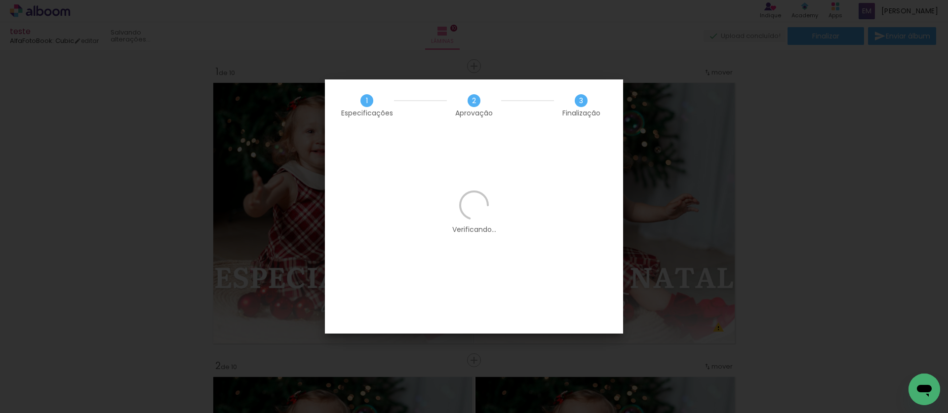
scroll to position [2633, 0]
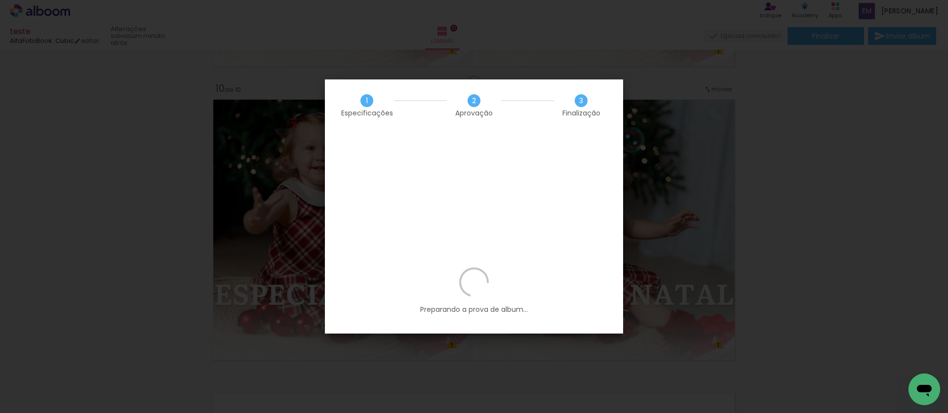
click at [801, 119] on iron-overlay-backdrop at bounding box center [474, 206] width 948 height 413
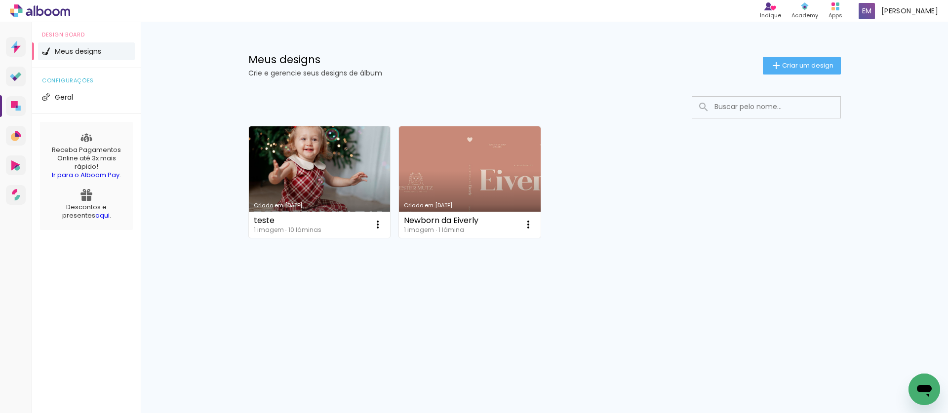
click at [337, 173] on link "Criado em 15/09/25" at bounding box center [320, 182] width 142 height 112
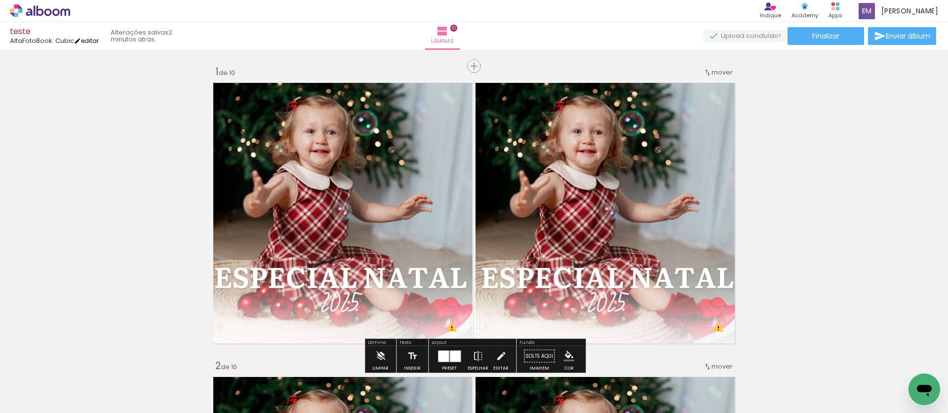
click at [99, 37] on link "editar" at bounding box center [86, 41] width 25 height 8
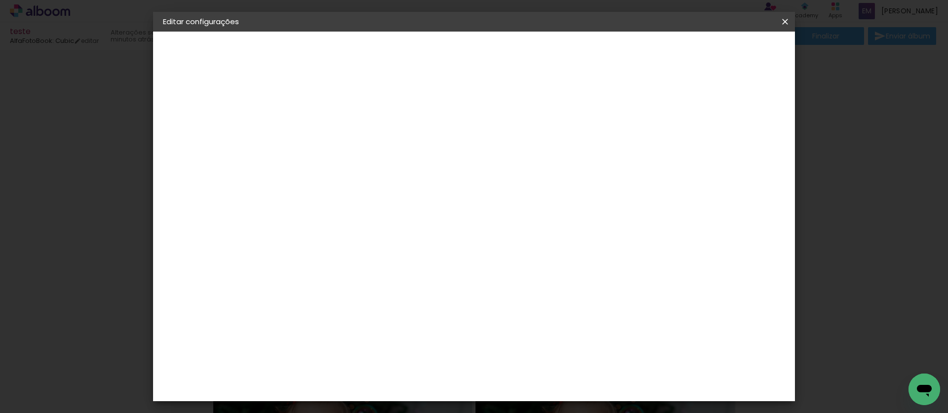
click at [715, 50] on span "Salvar configurações" at bounding box center [694, 52] width 73 height 7
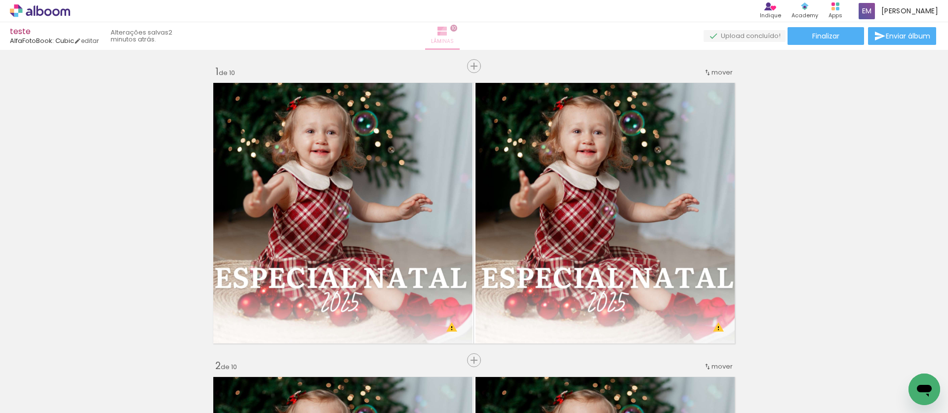
click at [460, 36] on paper-button "Lâminas 10" at bounding box center [442, 36] width 35 height 28
click at [454, 38] on span "Lâminas" at bounding box center [442, 41] width 23 height 9
drag, startPoint x: 484, startPoint y: 38, endPoint x: 507, endPoint y: 45, distance: 24.1
click at [460, 45] on div "Lâminas 10" at bounding box center [443, 36] width 36 height 28
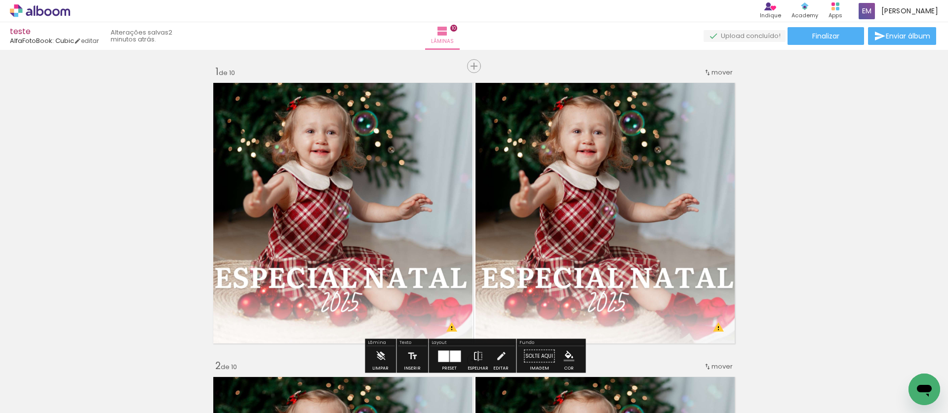
click at [97, 379] on div at bounding box center [99, 380] width 49 height 49
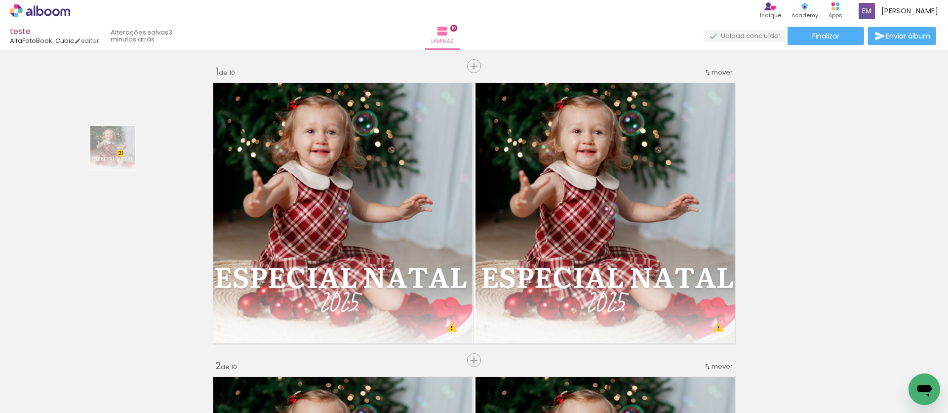
drag, startPoint x: 97, startPoint y: 379, endPoint x: 120, endPoint y: 156, distance: 225.0
click at [120, 156] on quentale-workspace at bounding box center [474, 206] width 948 height 413
drag, startPoint x: 106, startPoint y: 388, endPoint x: 96, endPoint y: 390, distance: 9.7
click at [105, 388] on div at bounding box center [99, 380] width 49 height 49
click at [43, 398] on span "Adicionar Fotos" at bounding box center [35, 400] width 30 height 11
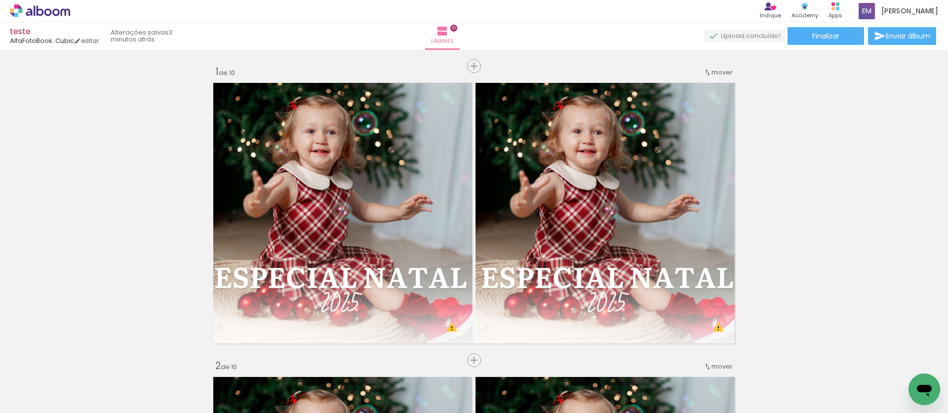
click at [0, 0] on input "file" at bounding box center [0, 0] width 0 height 0
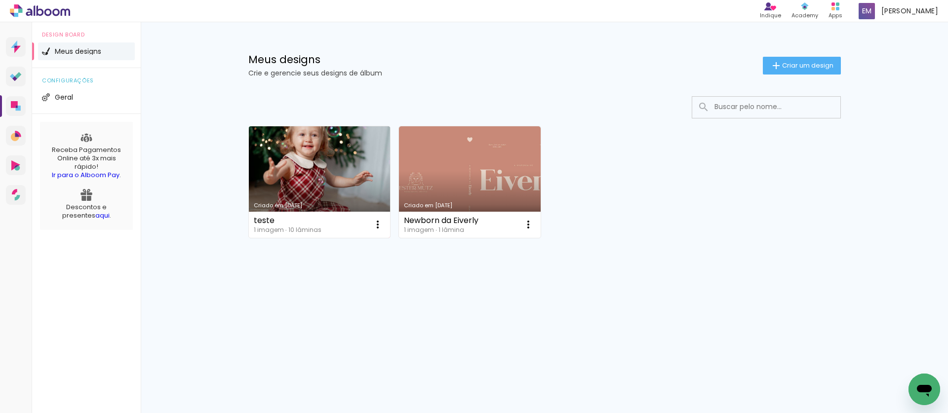
click at [334, 165] on link "Criado em [DATE]" at bounding box center [320, 182] width 142 height 112
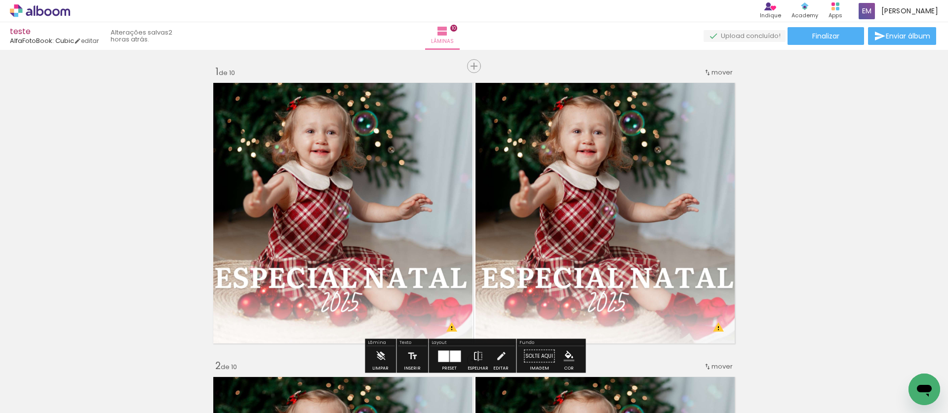
click at [40, 390] on div "Biblioteca 1 foto Todas as fotos Não utilizadas Adicionar Fotos" at bounding box center [30, 382] width 61 height 49
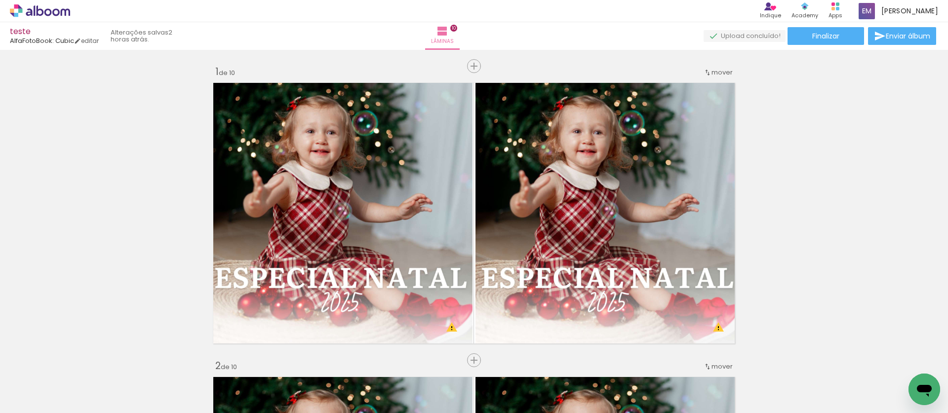
click at [32, 398] on span "Adicionar Fotos" at bounding box center [35, 400] width 30 height 11
click at [0, 0] on input "file" at bounding box center [0, 0] width 0 height 0
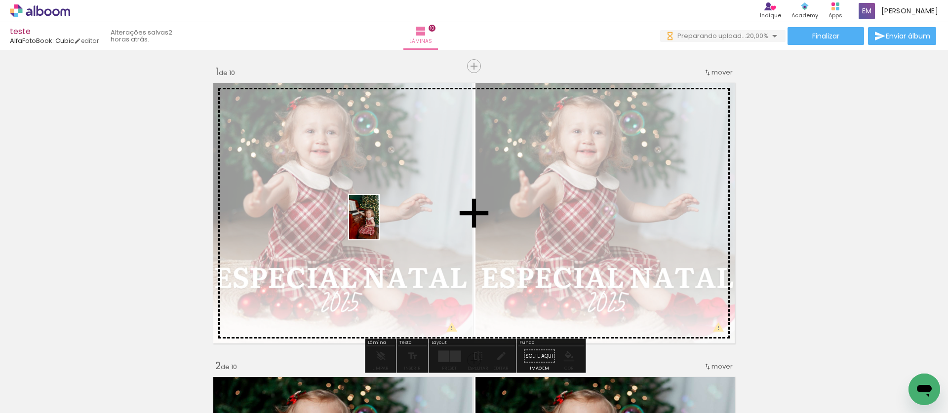
drag, startPoint x: 175, startPoint y: 376, endPoint x: 379, endPoint y: 225, distance: 253.8
click at [379, 225] on quentale-workspace at bounding box center [474, 206] width 948 height 413
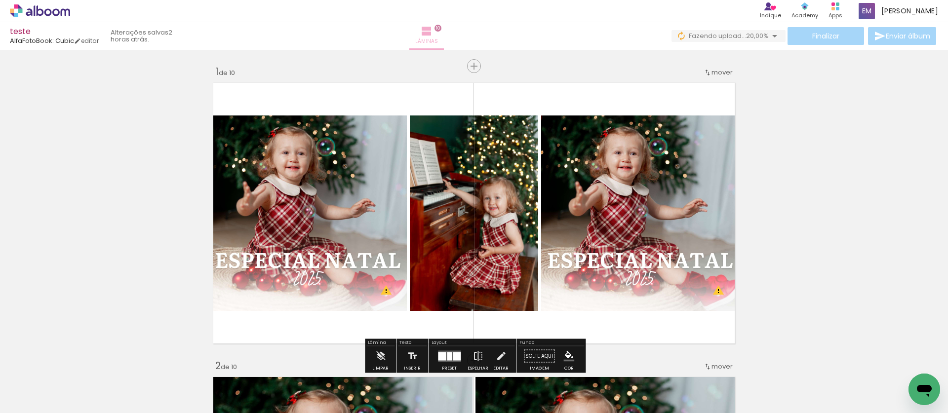
click at [438, 40] on span "Lâminas" at bounding box center [426, 41] width 23 height 9
